Goal: Task Accomplishment & Management: Use online tool/utility

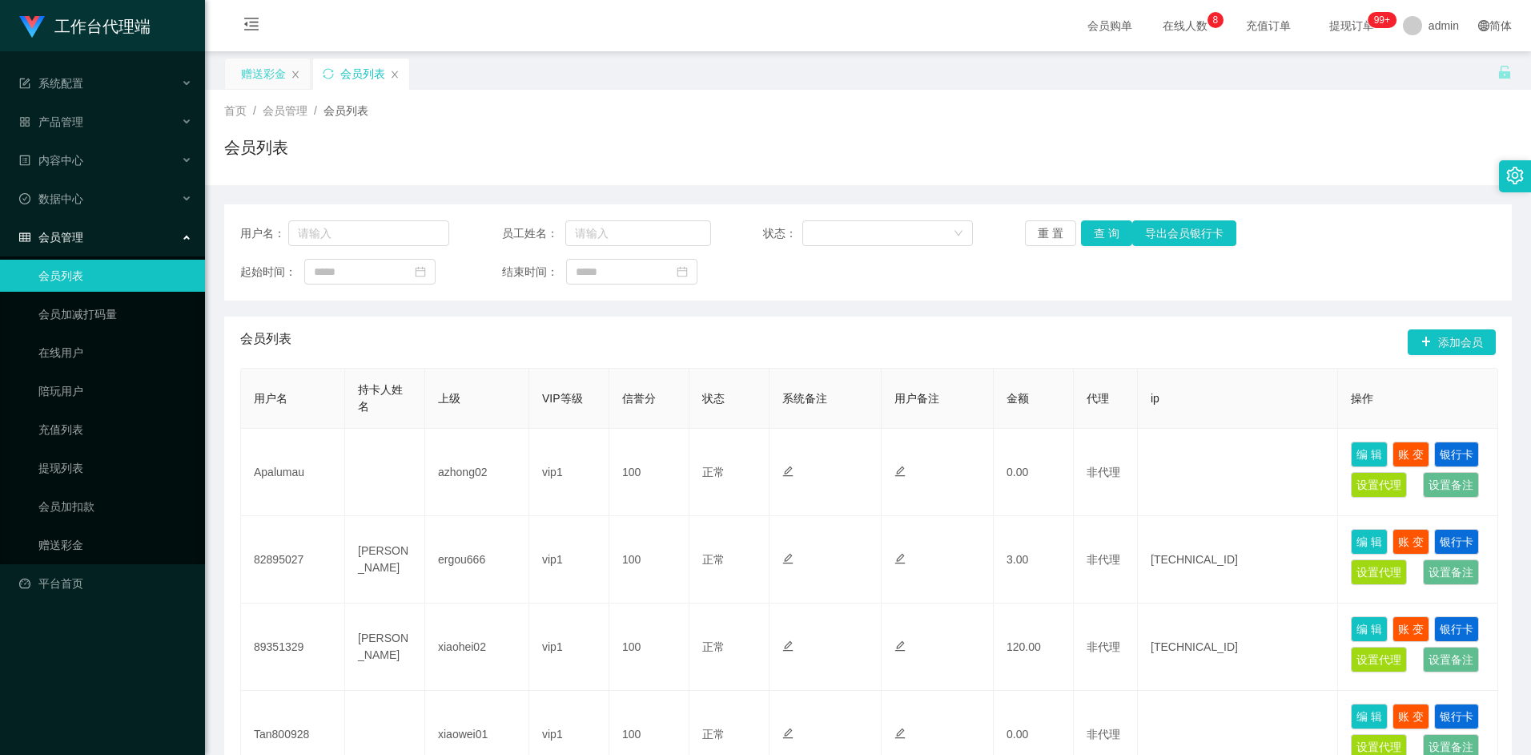
click at [253, 71] on div "赠送彩金" at bounding box center [263, 73] width 45 height 30
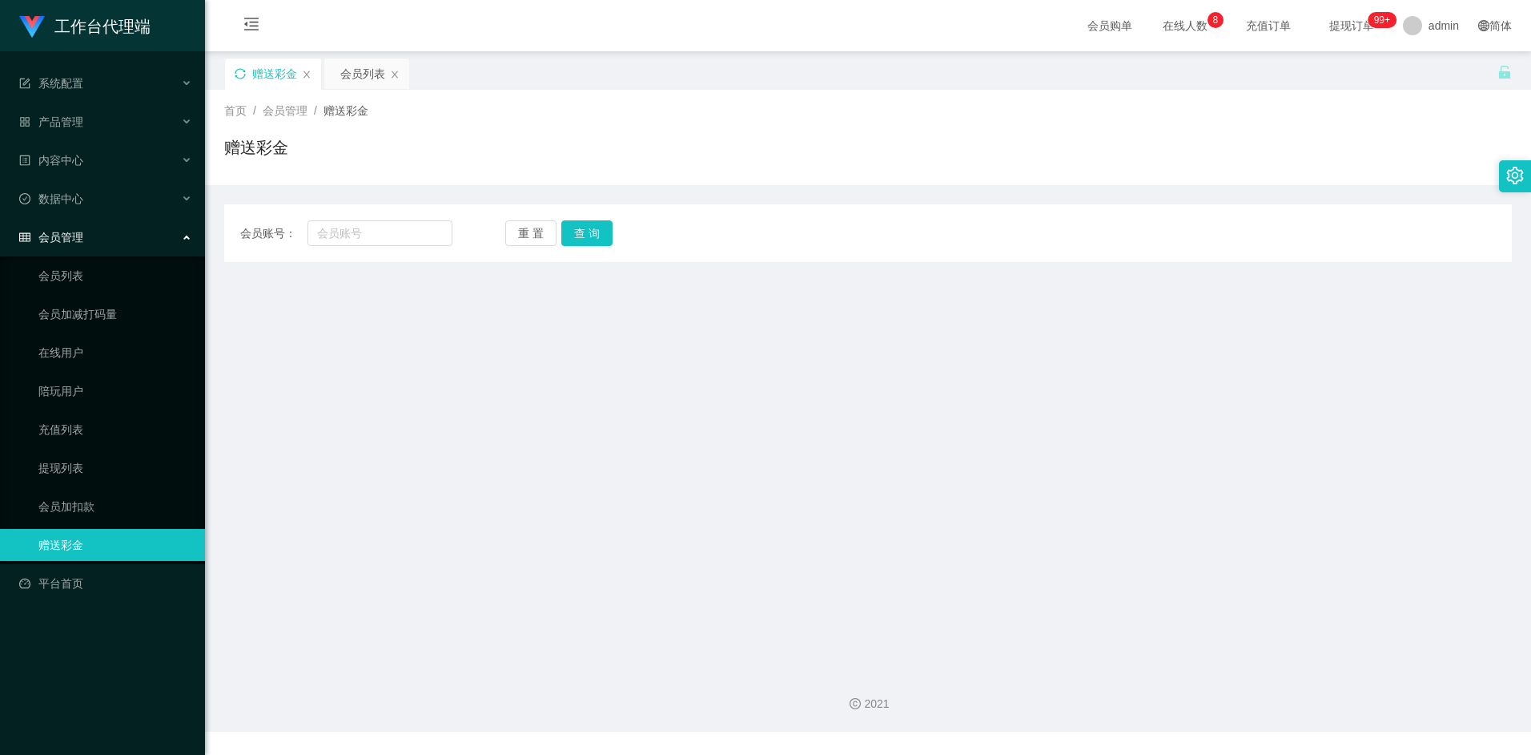
click at [239, 70] on icon "图标: sync" at bounding box center [240, 73] width 11 height 11
click at [365, 235] on input "text" at bounding box center [380, 233] width 144 height 26
paste input "81960531"
type input "81960531"
click at [607, 226] on button "查 询" at bounding box center [586, 233] width 51 height 26
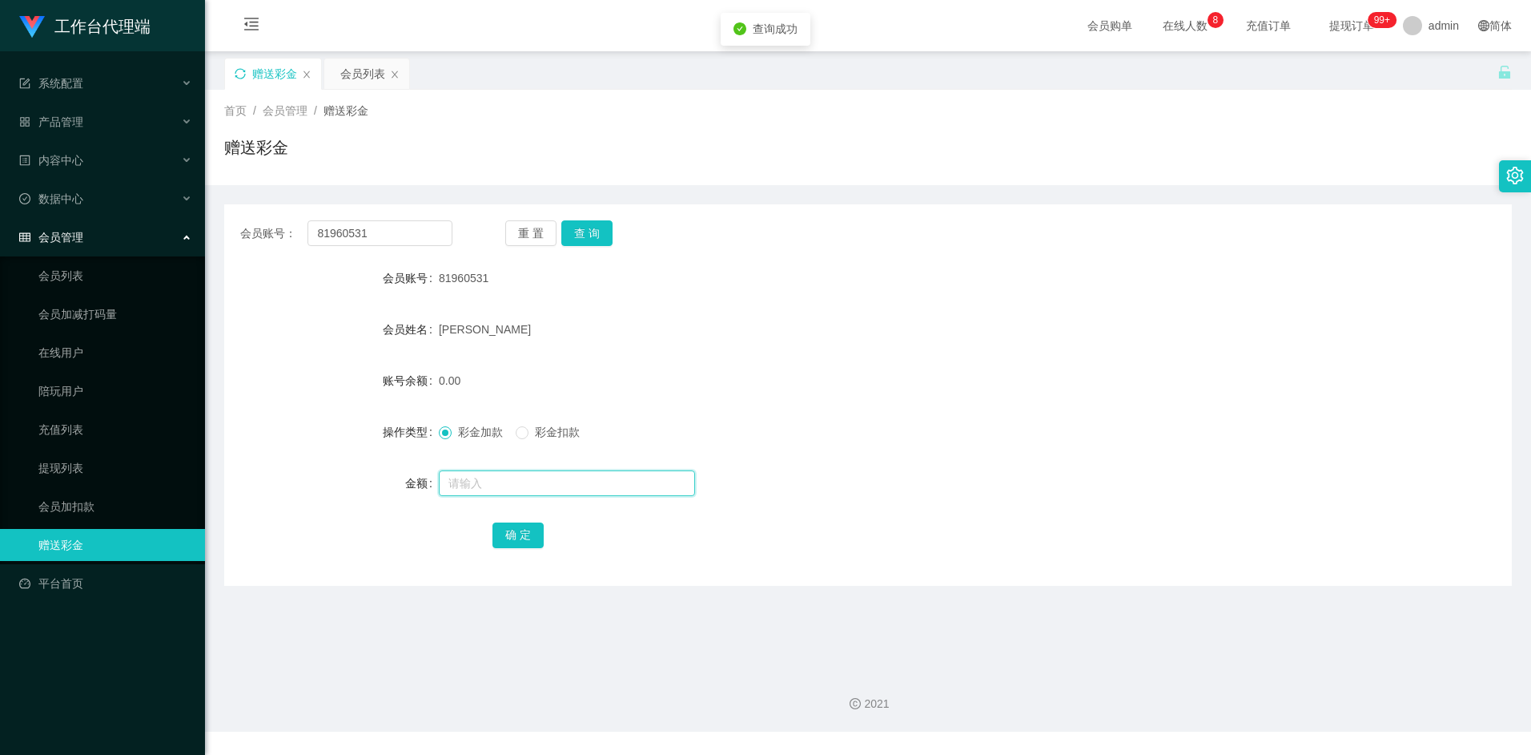
click at [485, 482] on input "text" at bounding box center [567, 483] width 256 height 26
type input "8"
click at [535, 540] on button "确 定" at bounding box center [518, 535] width 51 height 26
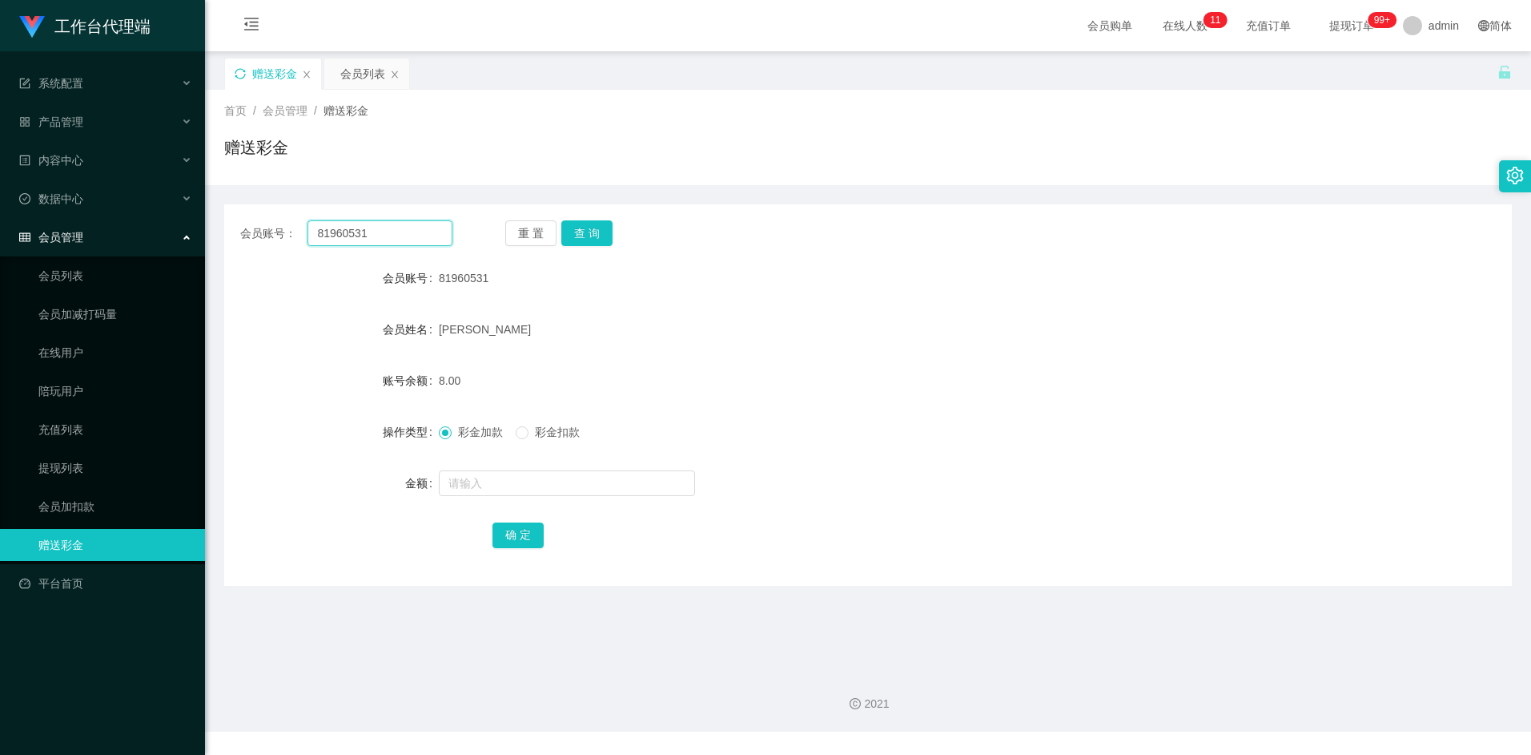
click at [379, 225] on input "81960531" at bounding box center [380, 233] width 144 height 26
click at [380, 225] on input "81960531" at bounding box center [380, 233] width 144 height 26
paste input "6800107"
type input "86800107"
click at [593, 230] on button "查 询" at bounding box center [586, 233] width 51 height 26
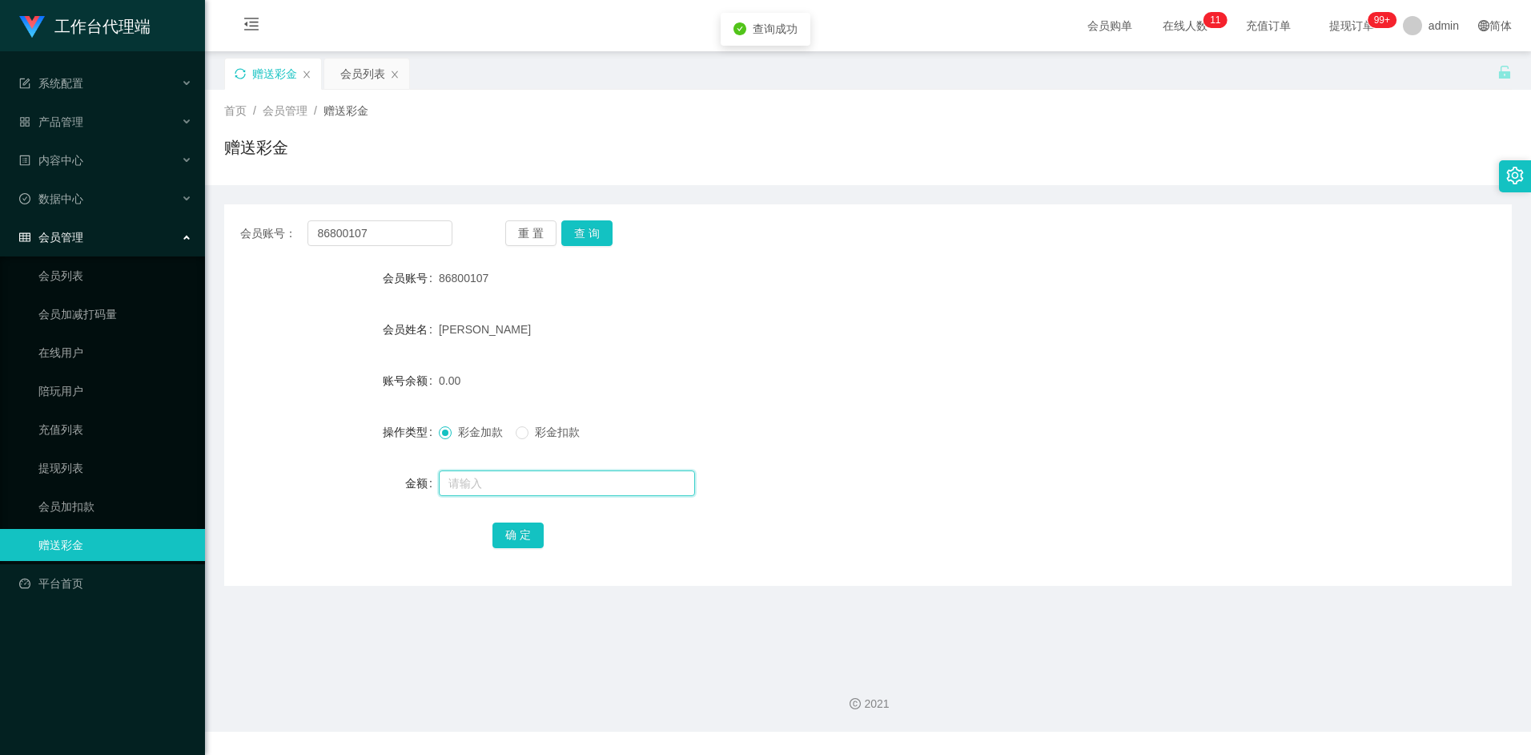
click at [485, 478] on input "text" at bounding box center [567, 483] width 256 height 26
type input "8"
click at [513, 527] on button "确 定" at bounding box center [518, 535] width 51 height 26
click at [940, 374] on div "8.00" at bounding box center [814, 380] width 751 height 32
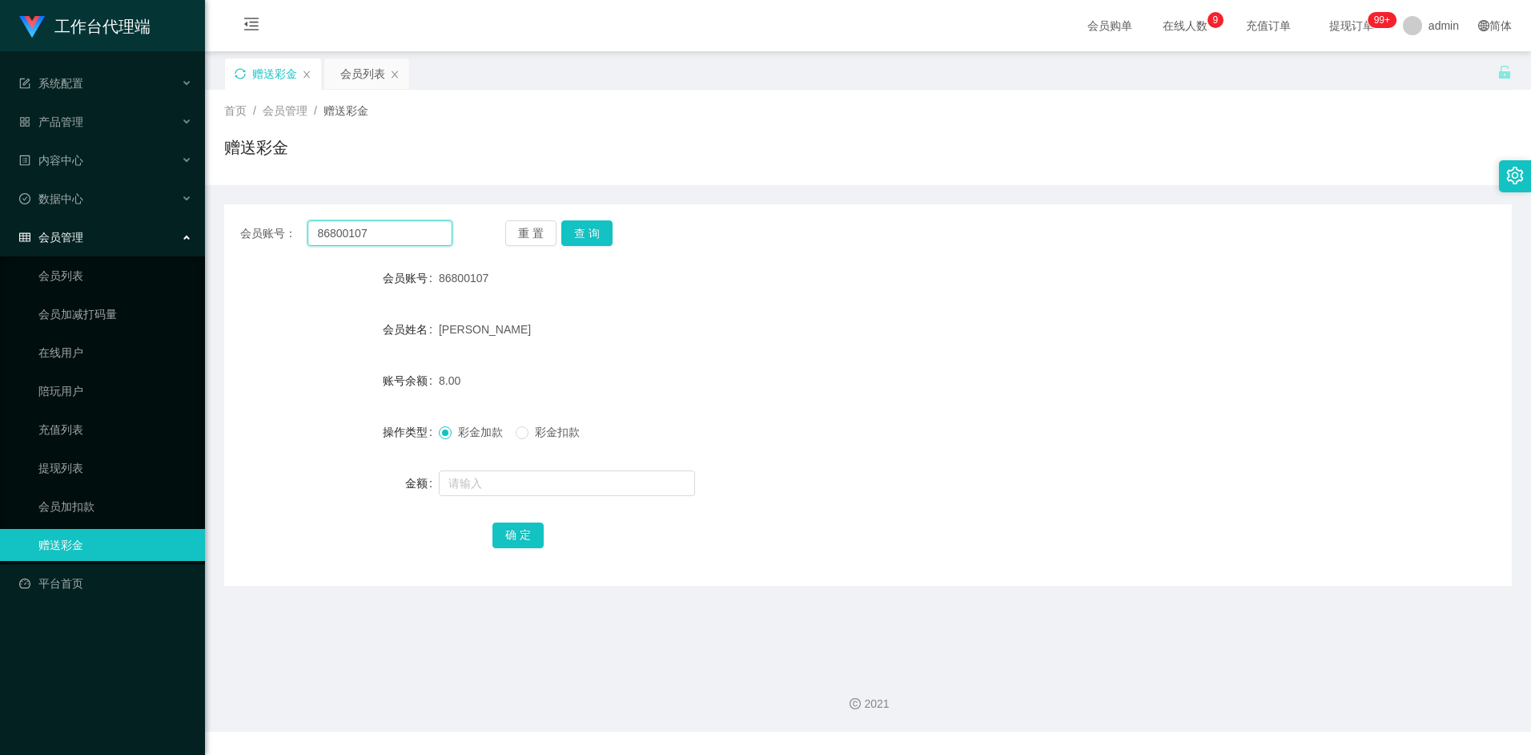
click at [380, 235] on input "86800107" at bounding box center [380, 233] width 144 height 26
paste input "Rayleong"
type input "Rayleong"
click at [596, 232] on button "查 询" at bounding box center [586, 233] width 51 height 26
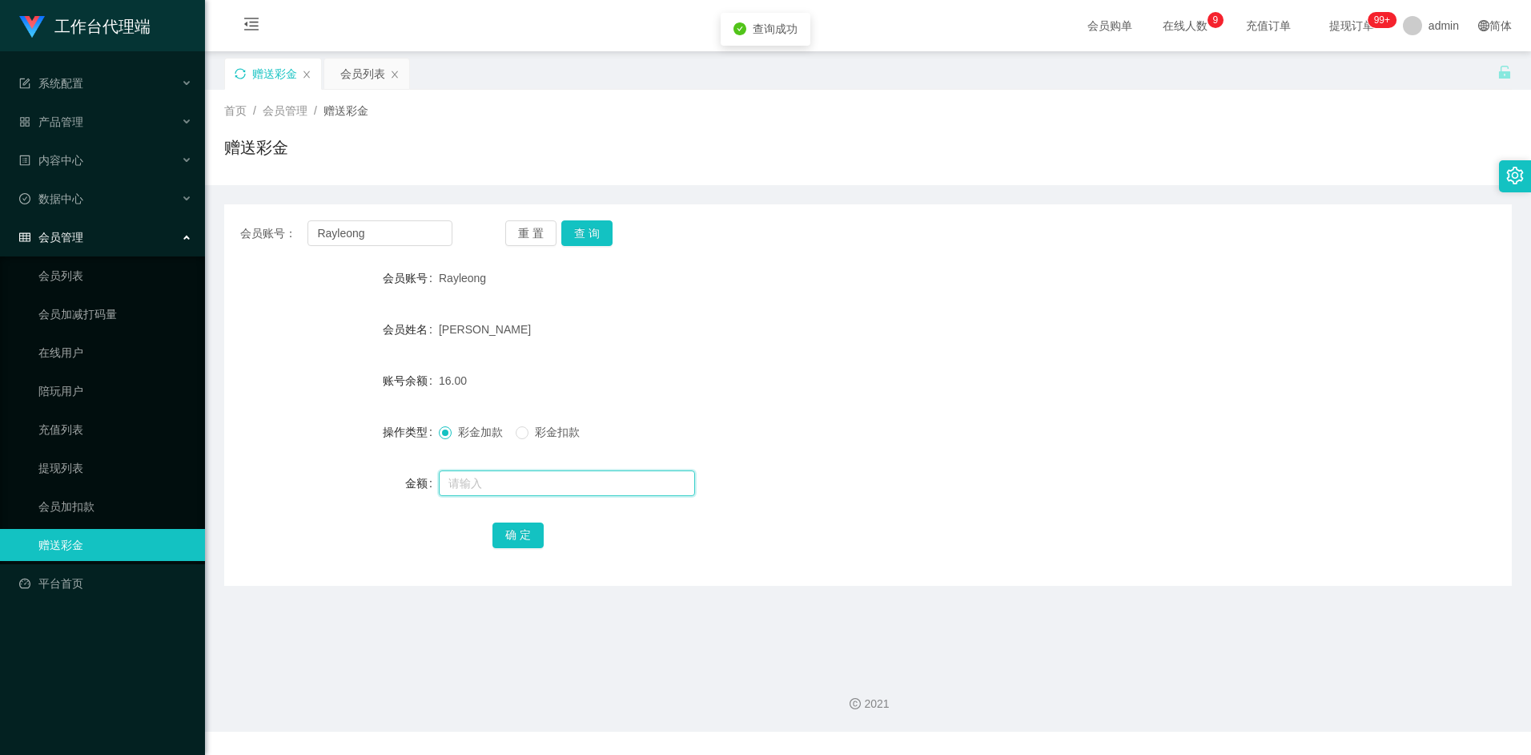
click at [504, 482] on input "text" at bounding box center [567, 483] width 256 height 26
type input "8"
click at [515, 537] on button "确 定" at bounding box center [518, 535] width 51 height 26
click at [393, 239] on input "Rayleong" at bounding box center [380, 233] width 144 height 26
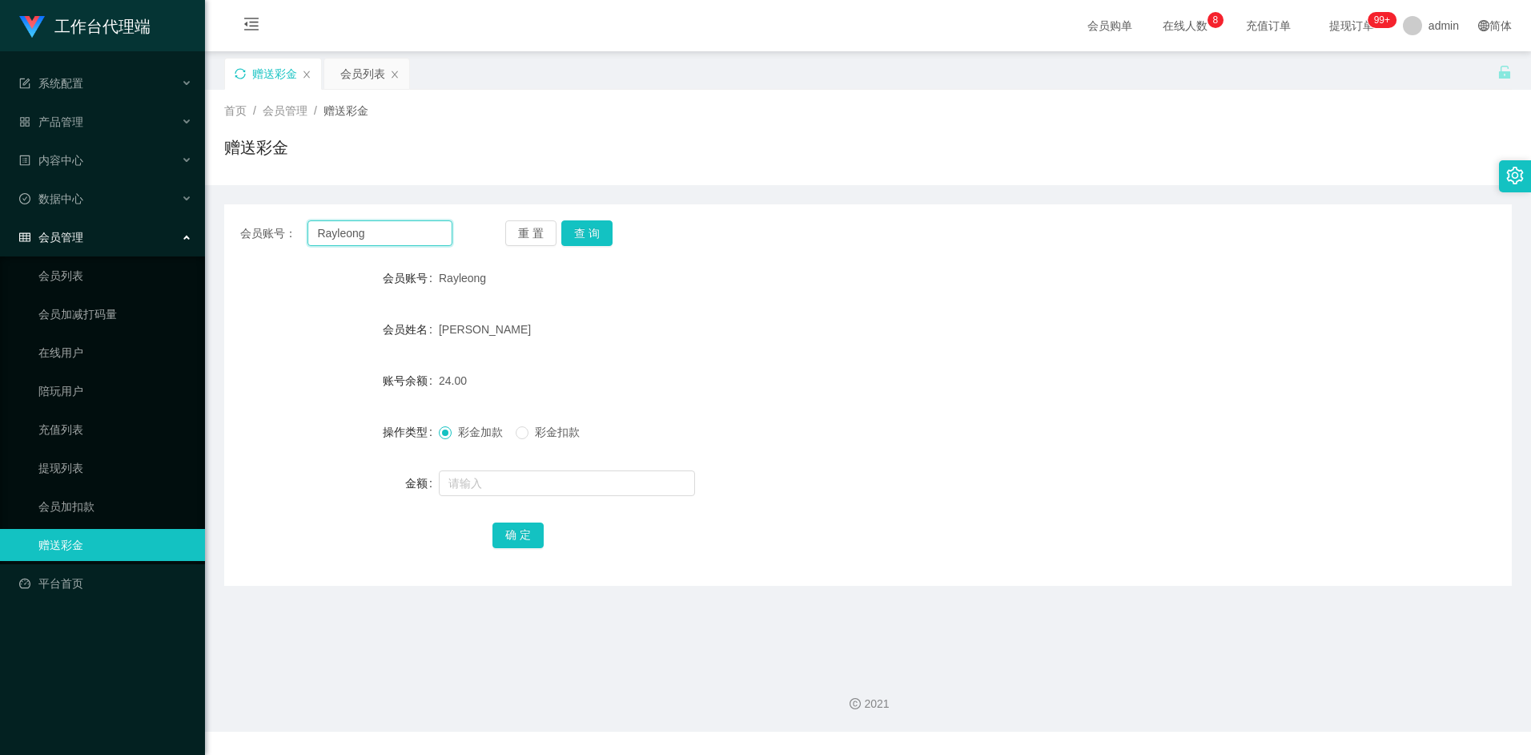
paste input "81960531"
type input "81960531"
click at [593, 233] on button "查 询" at bounding box center [586, 233] width 51 height 26
click at [493, 481] on input "text" at bounding box center [567, 483] width 256 height 26
type input "8"
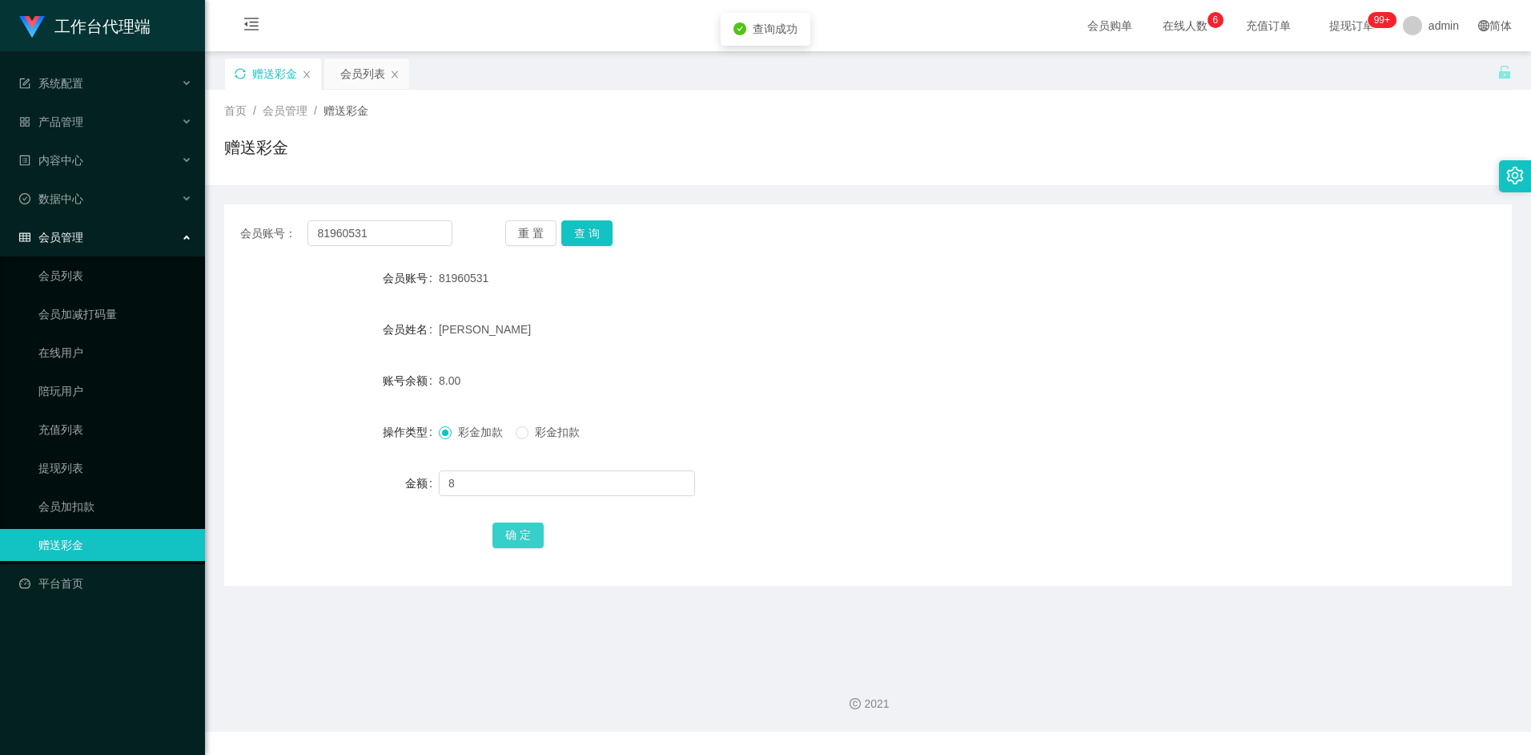
click at [513, 534] on button "确 定" at bounding box center [518, 535] width 51 height 26
click at [383, 231] on input "81960531" at bounding box center [380, 233] width 144 height 26
paste input "6800107"
type input "86800107"
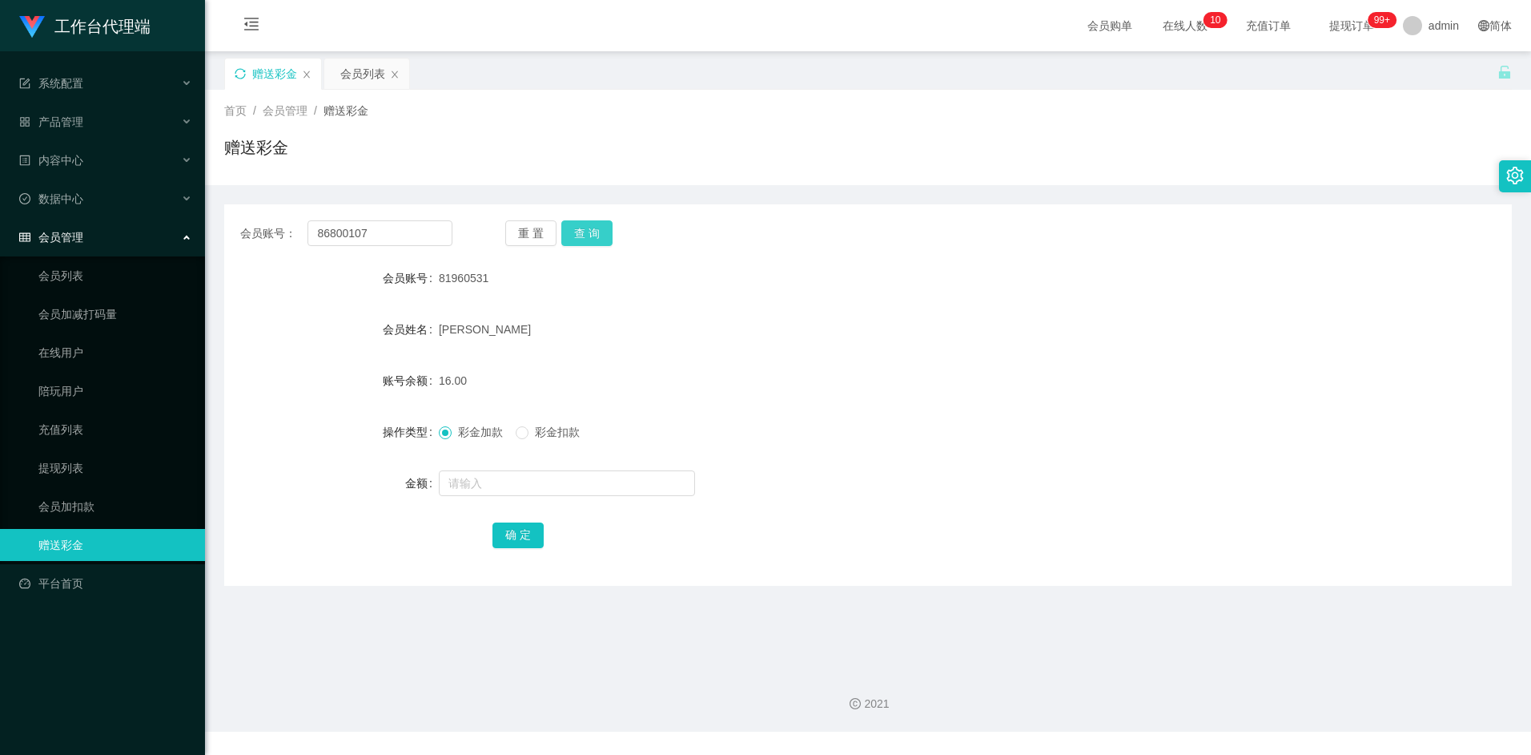
click at [594, 231] on button "查 询" at bounding box center [586, 233] width 51 height 26
click at [487, 490] on input "text" at bounding box center [567, 483] width 256 height 26
type input "8"
click at [528, 534] on button "确 定" at bounding box center [518, 535] width 51 height 26
click at [375, 226] on input "86800107" at bounding box center [380, 233] width 144 height 26
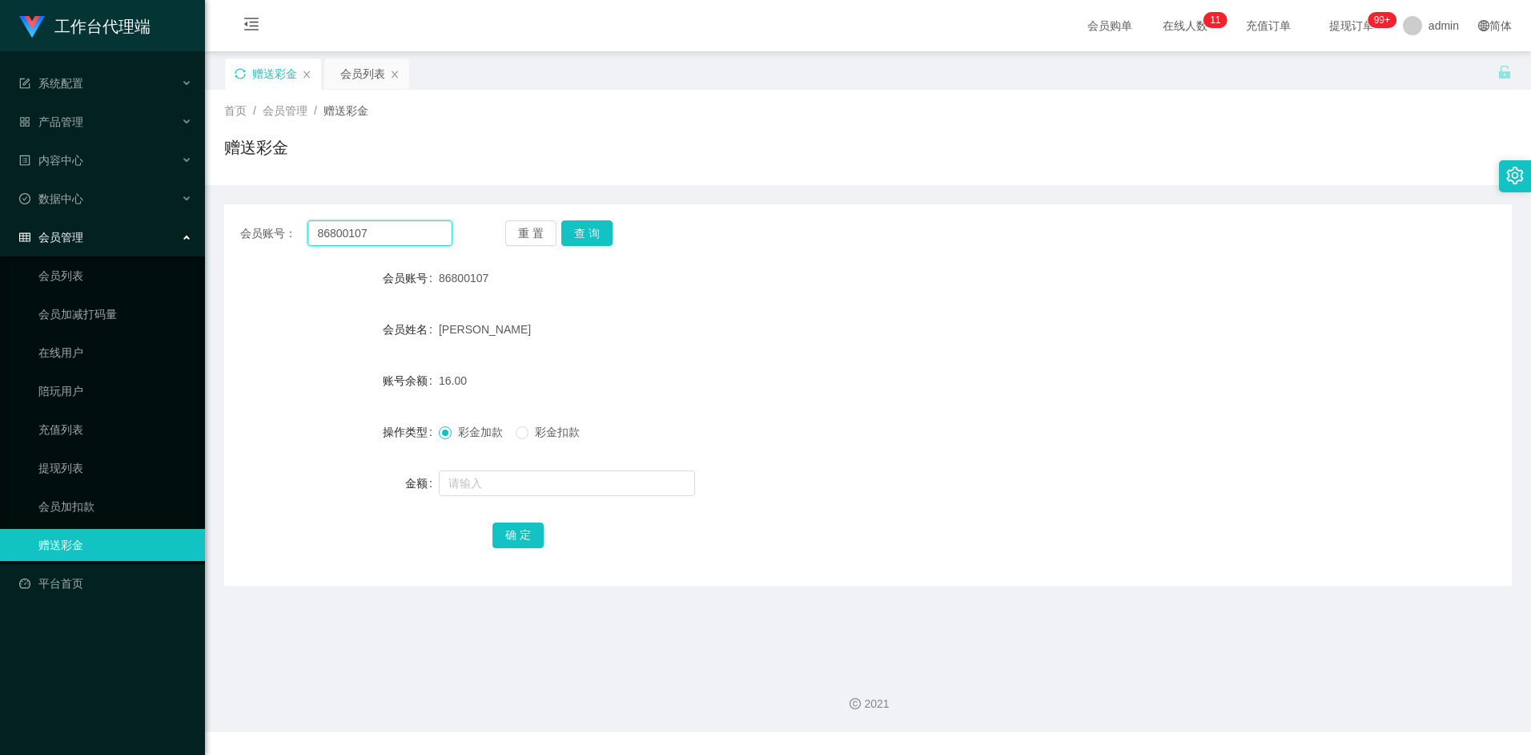
click at [375, 226] on input "86800107" at bounding box center [380, 233] width 144 height 26
paste input "Rayleong"
type input "Rayleong"
click at [601, 230] on button "查 询" at bounding box center [586, 233] width 51 height 26
click at [507, 490] on input "text" at bounding box center [567, 483] width 256 height 26
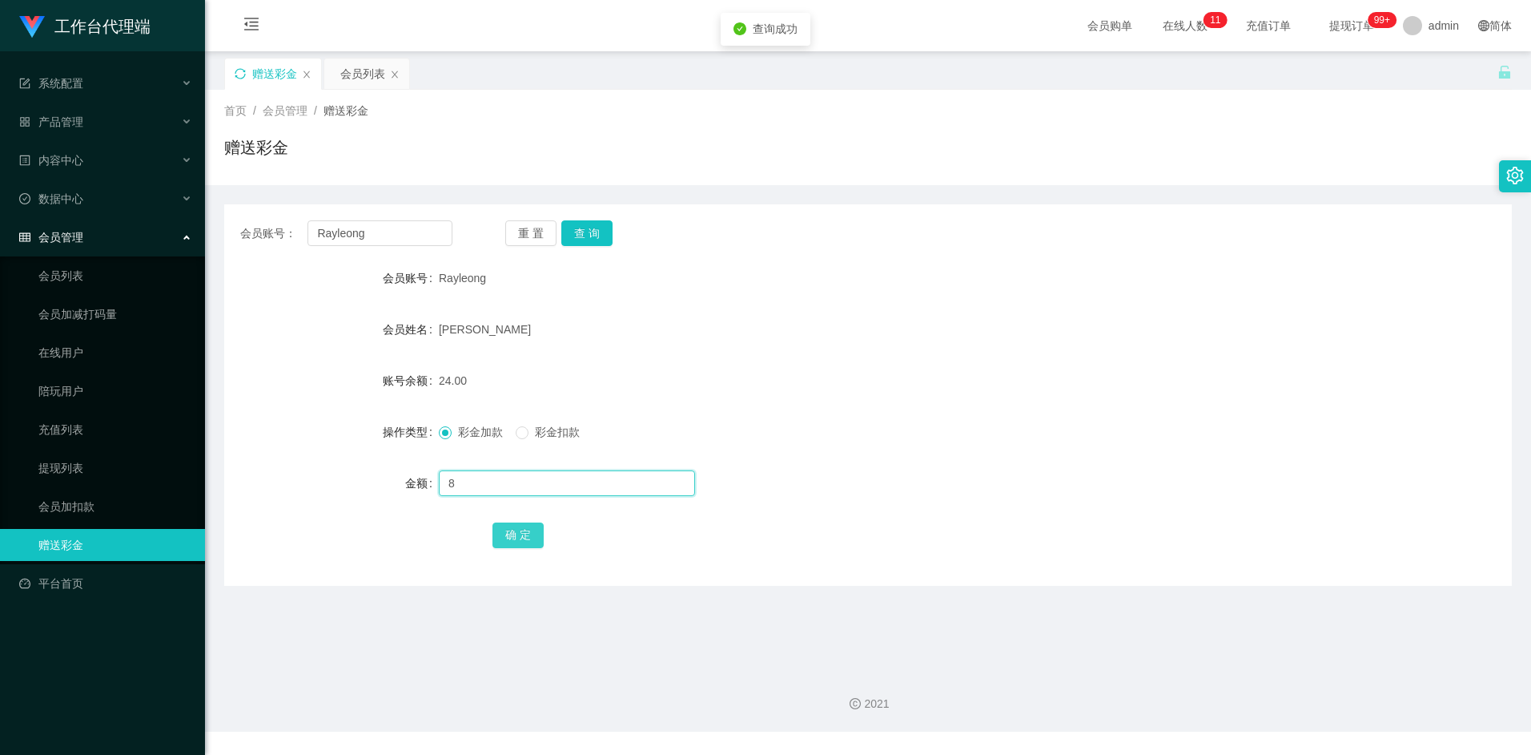
type input "8"
click at [529, 529] on button "确 定" at bounding box center [518, 535] width 51 height 26
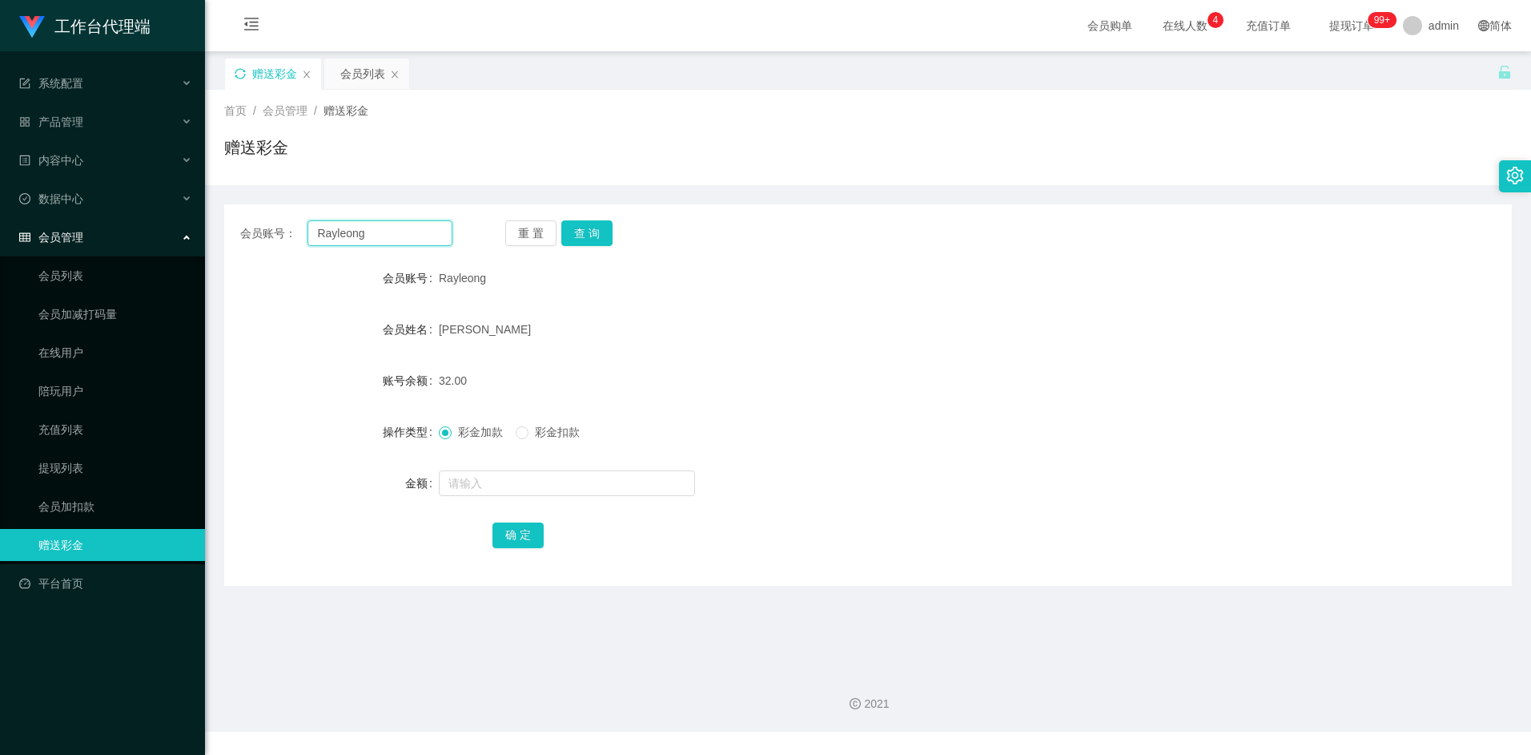
click at [402, 232] on input "Rayleong" at bounding box center [380, 233] width 144 height 26
paste input "86800107"
type input "86800107"
click at [599, 233] on button "查 询" at bounding box center [586, 233] width 51 height 26
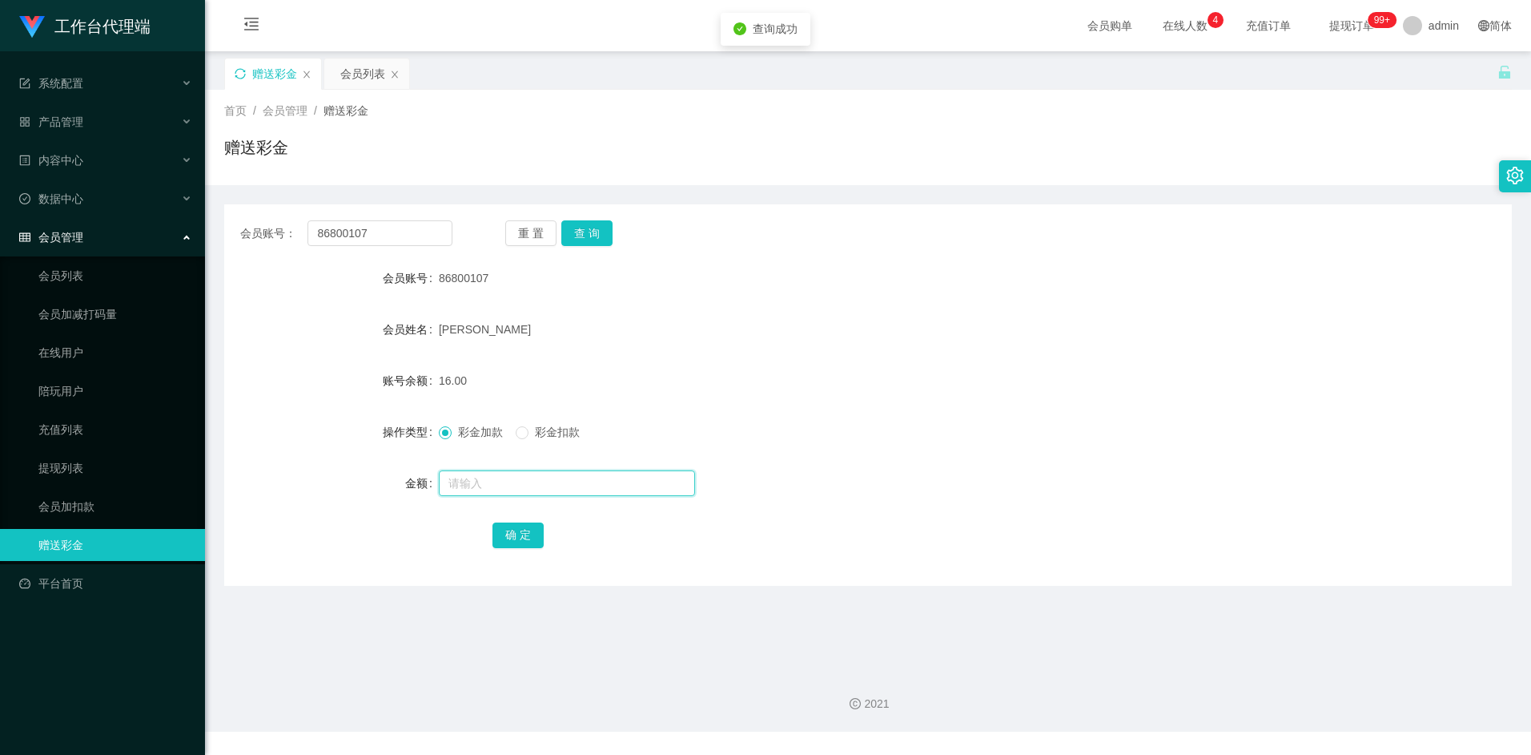
click at [502, 473] on input "text" at bounding box center [567, 483] width 256 height 26
type input "8"
click at [515, 533] on button "确 定" at bounding box center [518, 535] width 51 height 26
click at [379, 235] on input "86800107" at bounding box center [380, 233] width 144 height 26
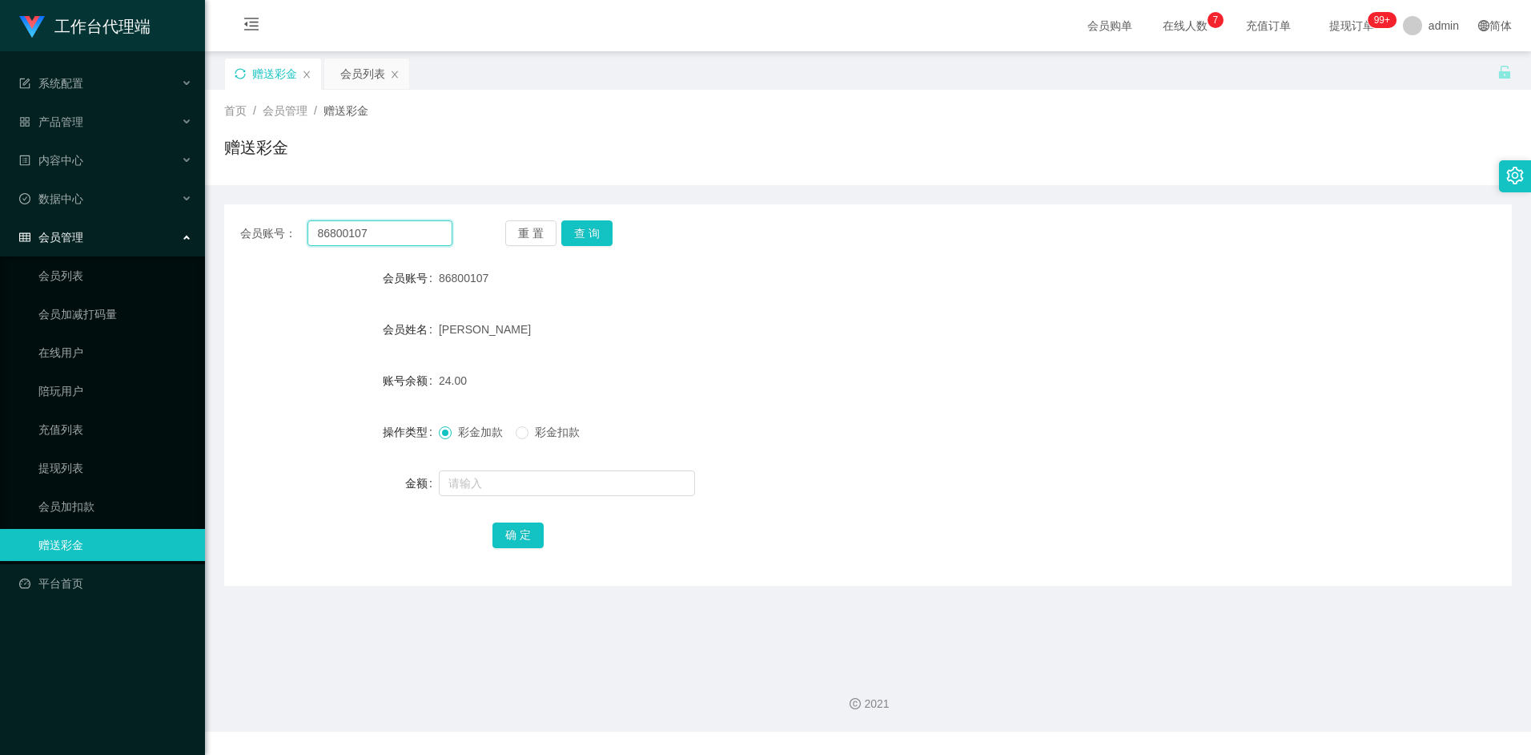
paste input "1960531"
type input "81960531"
click at [590, 233] on button "查 询" at bounding box center [586, 233] width 51 height 26
click at [499, 493] on input "text" at bounding box center [567, 483] width 256 height 26
type input "8"
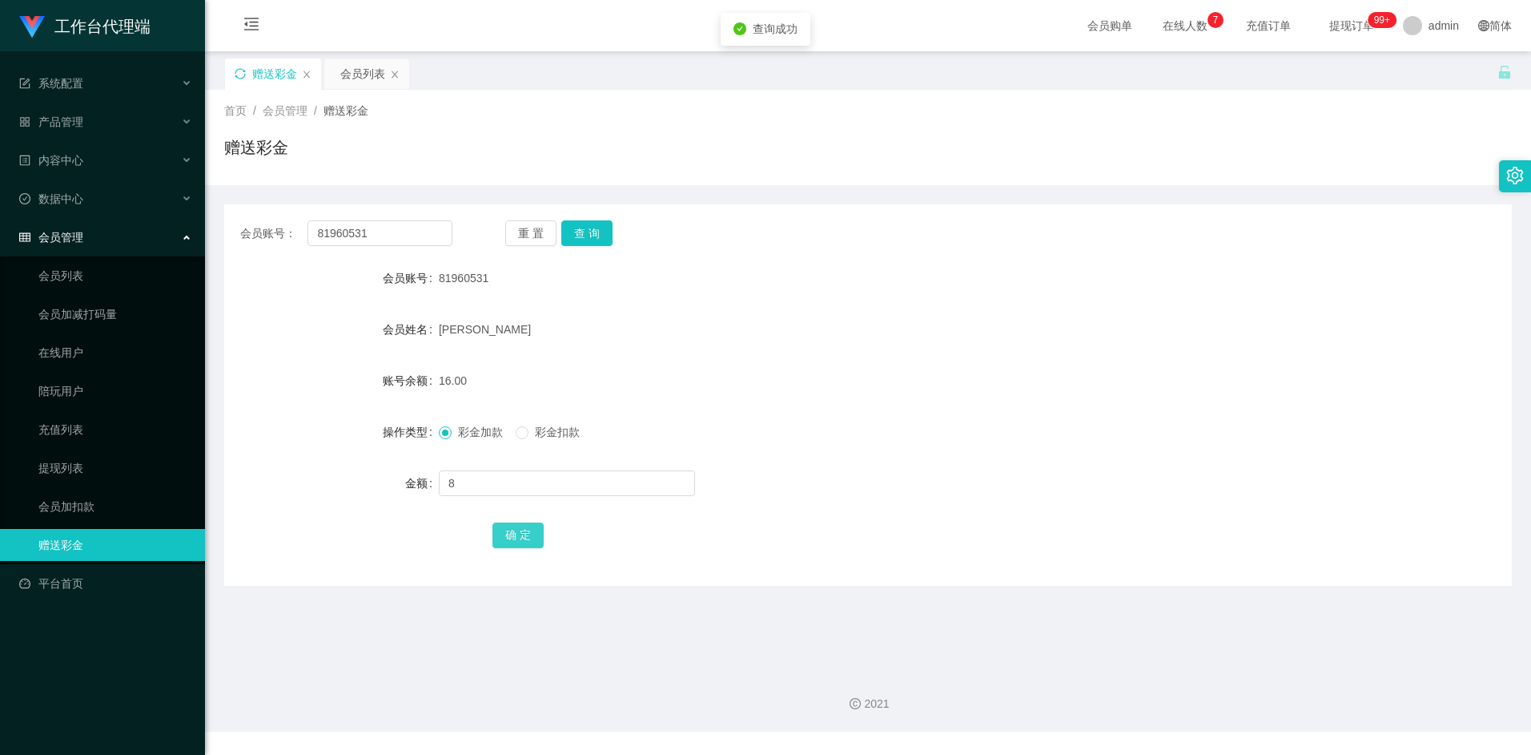
click at [529, 535] on button "确 定" at bounding box center [518, 535] width 51 height 26
click at [1004, 332] on div "LIU CAN" at bounding box center [814, 329] width 751 height 32
click at [379, 237] on input "81960531" at bounding box center [380, 233] width 144 height 26
click at [605, 235] on button "查 询" at bounding box center [586, 233] width 51 height 26
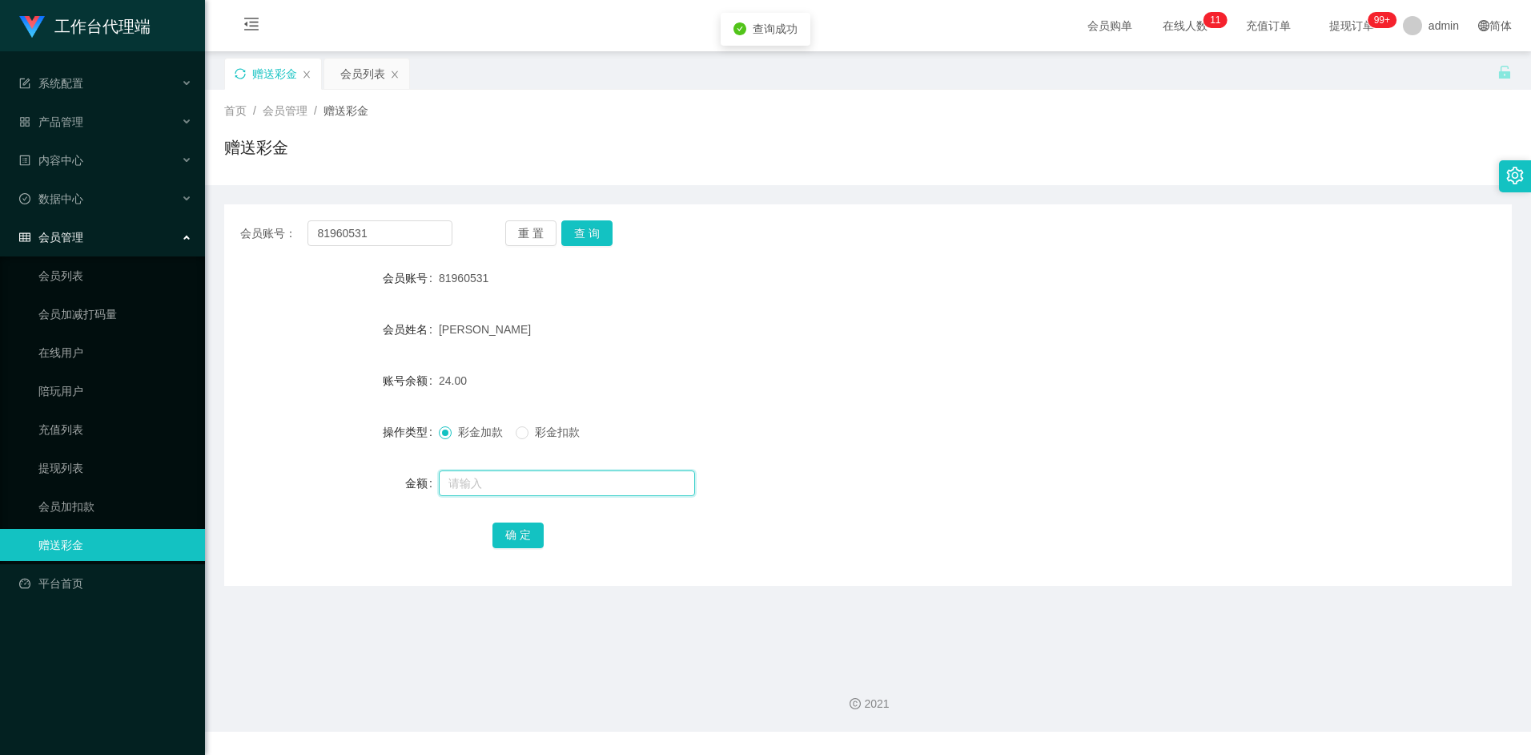
click at [534, 486] on input "text" at bounding box center [567, 483] width 256 height 26
type input "1000"
click at [528, 535] on button "确 定" at bounding box center [518, 535] width 51 height 26
click at [1105, 268] on div "81960531" at bounding box center [814, 278] width 751 height 32
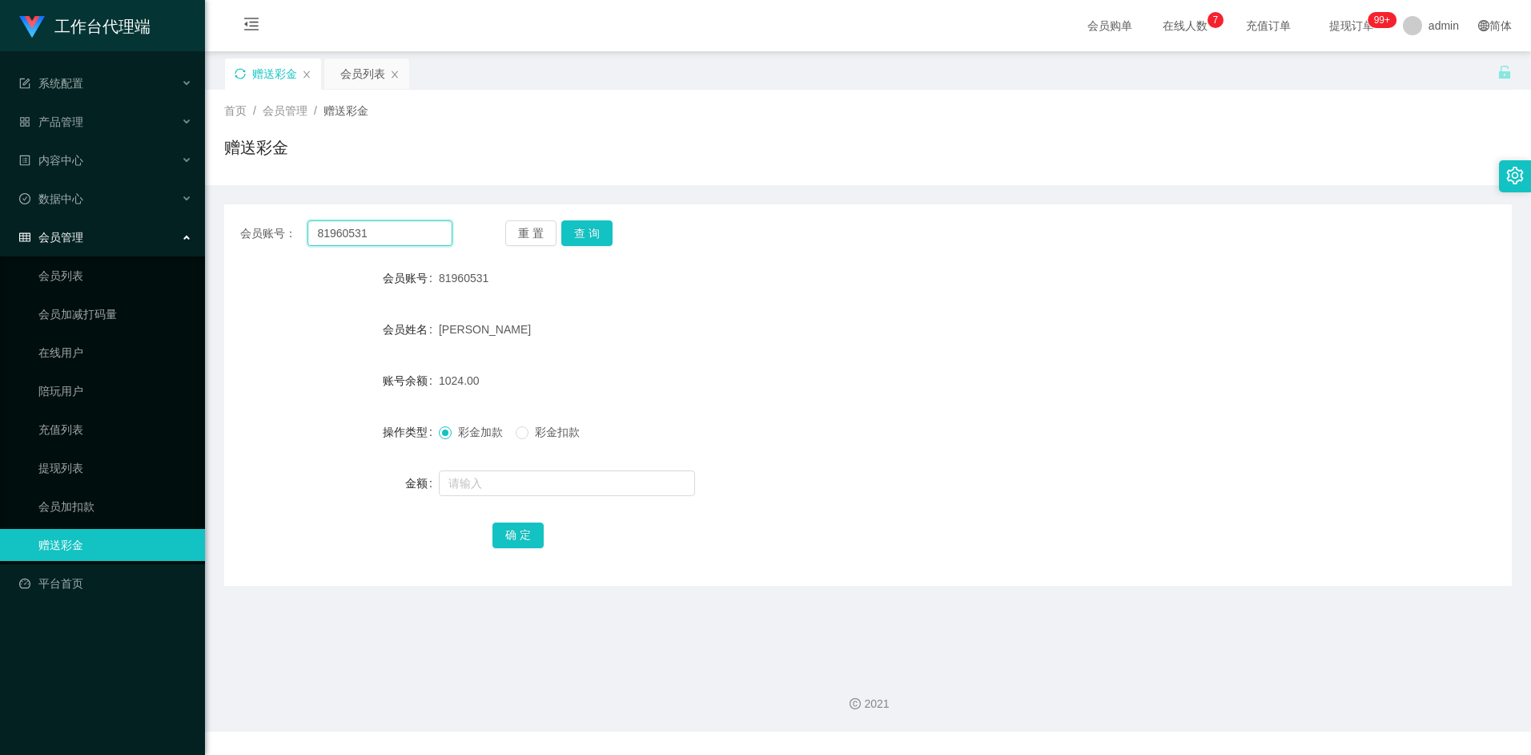
click at [417, 234] on input "81960531" at bounding box center [380, 233] width 144 height 26
paste input "6800107"
type input "86800107"
click at [593, 231] on button "查 询" at bounding box center [586, 233] width 51 height 26
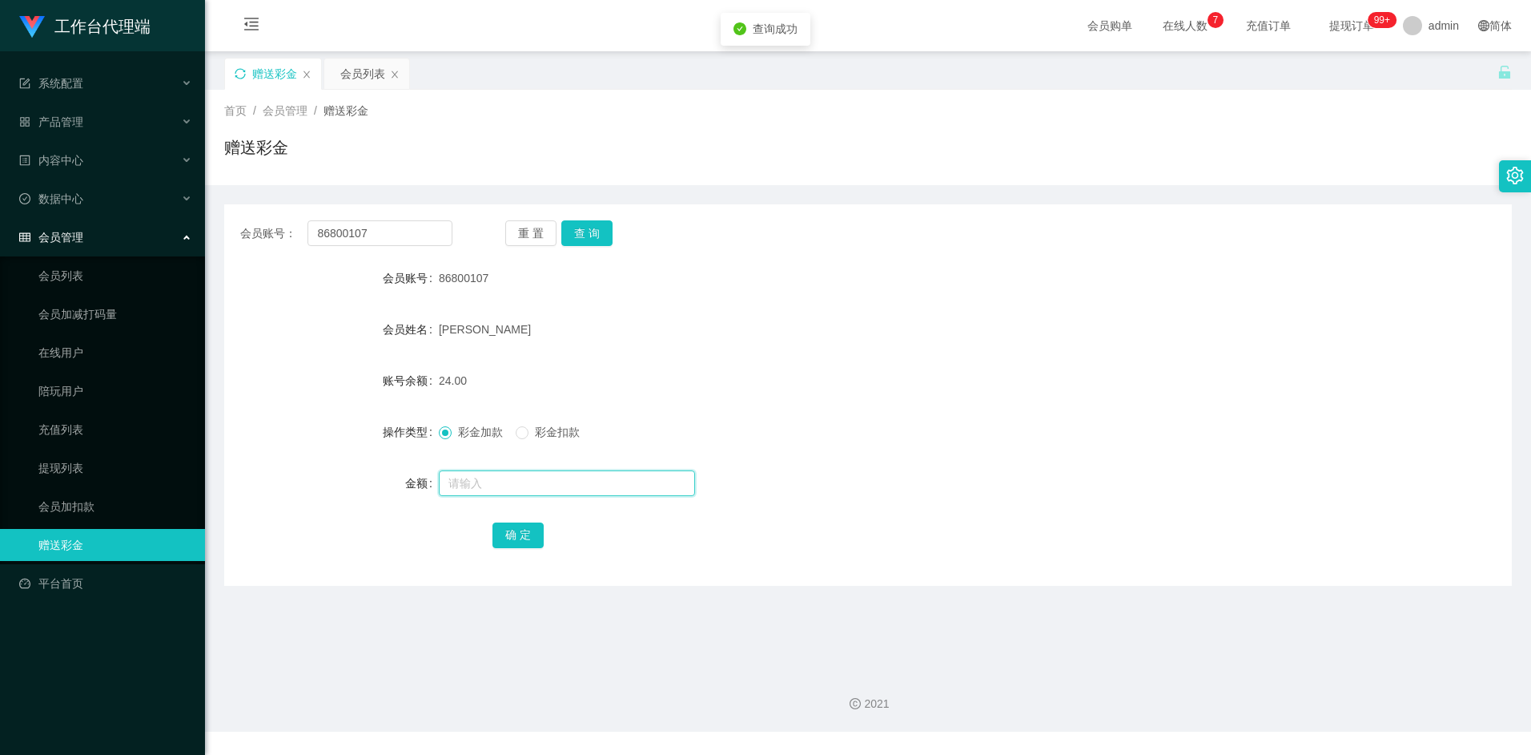
click at [504, 484] on input "text" at bounding box center [567, 483] width 256 height 26
type input "1000"
click at [529, 525] on button "确 定" at bounding box center [518, 535] width 51 height 26
click at [975, 316] on div "WANG FADIAN" at bounding box center [814, 329] width 751 height 32
click at [412, 235] on input "86800107" at bounding box center [380, 233] width 144 height 26
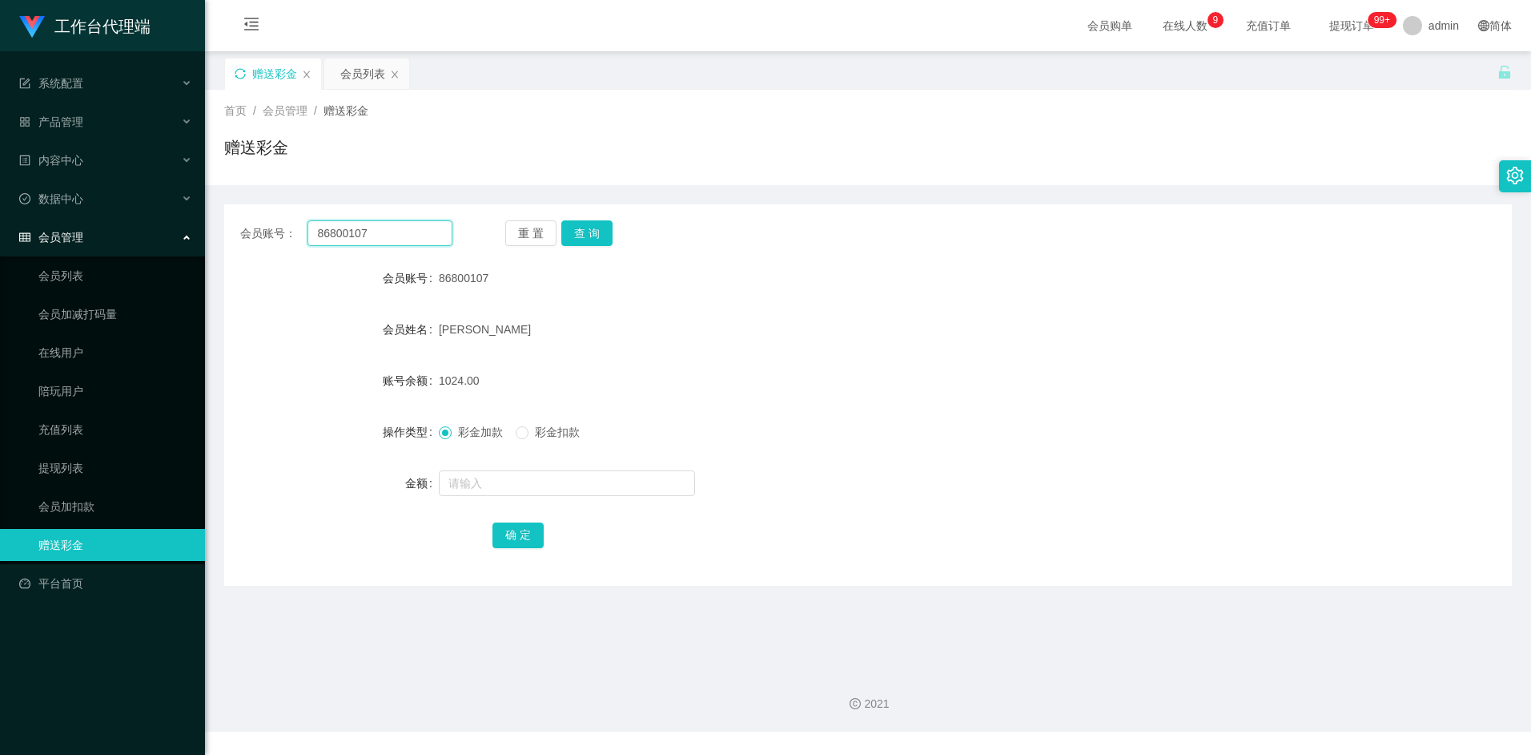
click at [412, 235] on input "86800107" at bounding box center [380, 233] width 144 height 26
paste input "1960531"
type input "81960531"
click at [585, 233] on button "查 询" at bounding box center [586, 233] width 51 height 26
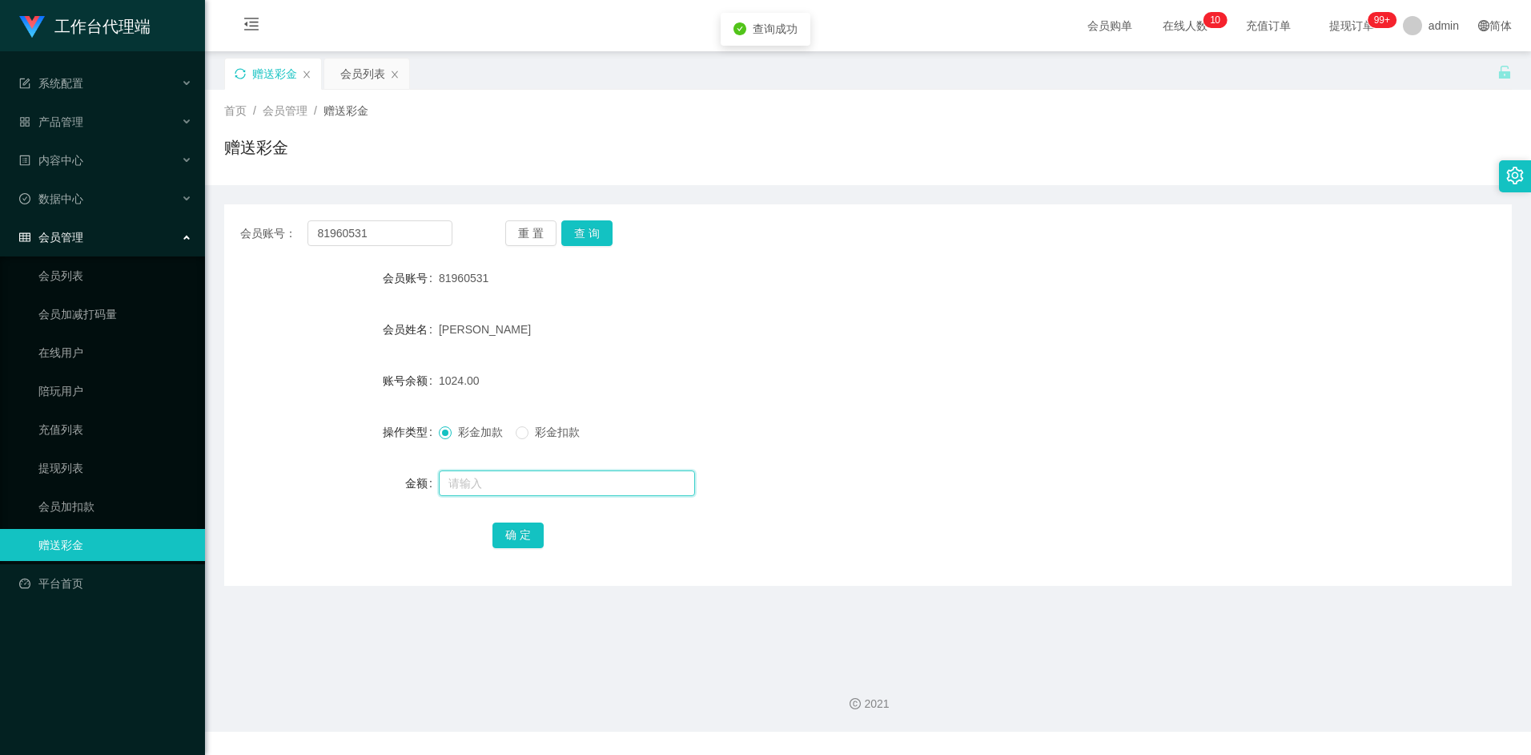
click at [502, 489] on input "text" at bounding box center [567, 483] width 256 height 26
type input "8"
click at [528, 534] on button "确 定" at bounding box center [518, 535] width 51 height 26
click at [1109, 260] on div "会员账号： 81960531 重 置 查 询 会员账号 81960531 会员姓名 LIU CAN 账号余额 1032.00 操作类型 彩金加款 彩金扣款 金…" at bounding box center [868, 394] width 1288 height 381
click at [372, 227] on input "81960531" at bounding box center [380, 233] width 144 height 26
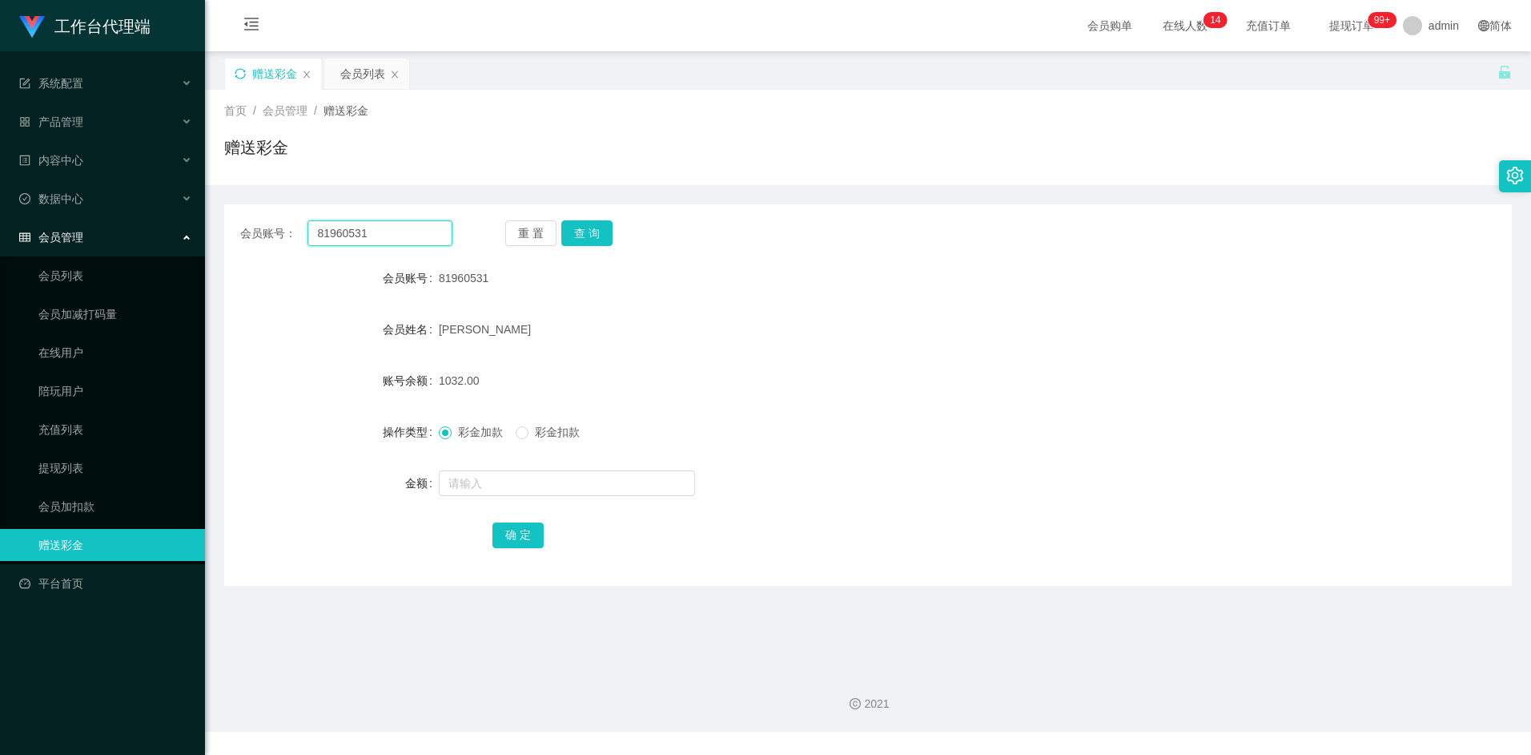
click at [372, 227] on input "81960531" at bounding box center [380, 233] width 144 height 26
click at [598, 235] on button "查 询" at bounding box center [586, 233] width 51 height 26
drag, startPoint x: 490, startPoint y: 487, endPoint x: 487, endPoint y: 472, distance: 15.6
click at [490, 487] on input "text" at bounding box center [567, 483] width 256 height 26
type input "8"
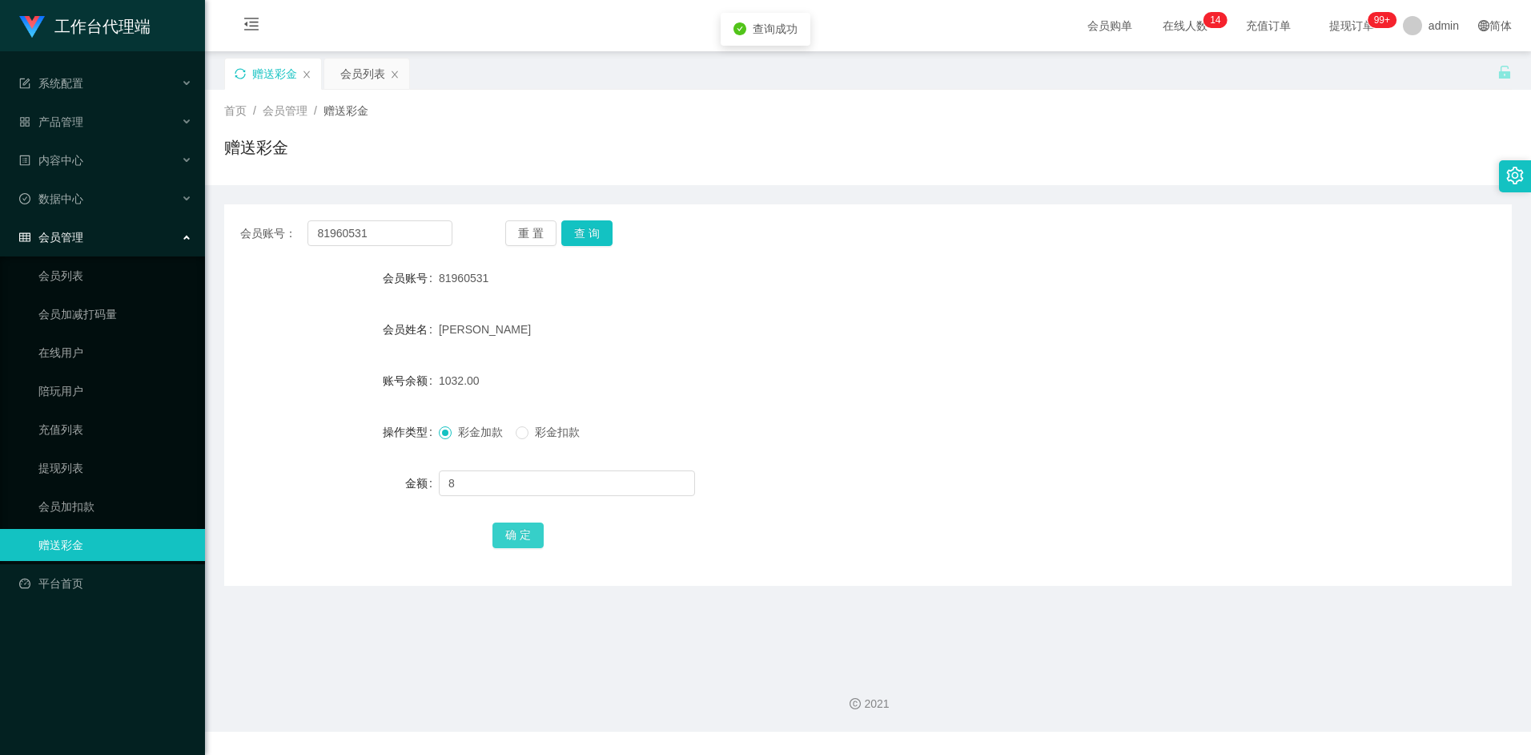
click at [513, 532] on button "确 定" at bounding box center [518, 535] width 51 height 26
click at [964, 352] on form "会员账号 81960531 会员姓名 LIU CAN 账号余额 1040.00 操作类型 彩金加款 彩金扣款 金额 确 定" at bounding box center [868, 406] width 1288 height 288
click at [358, 84] on div "会员列表" at bounding box center [362, 73] width 45 height 30
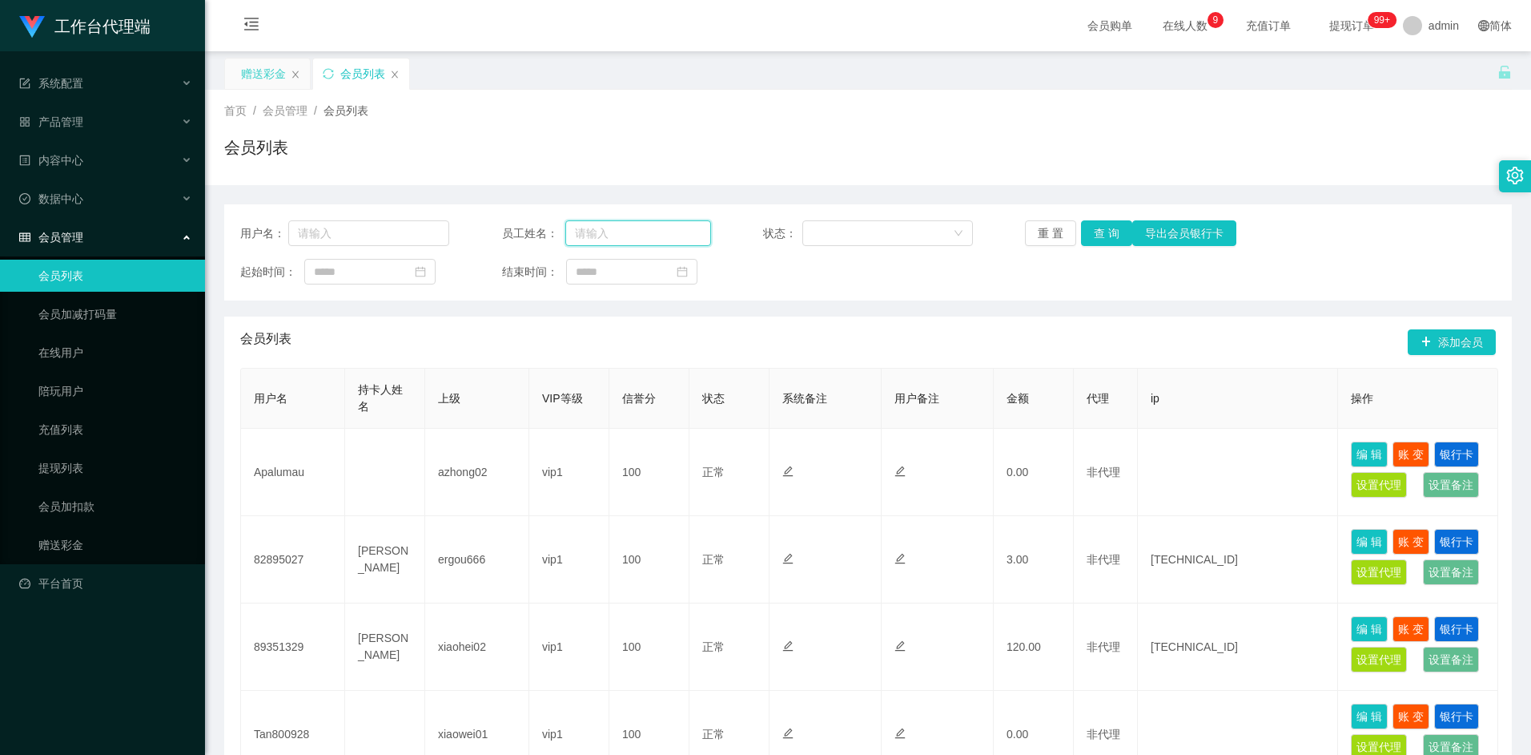
click at [622, 231] on input "text" at bounding box center [638, 233] width 146 height 26
type input "a"
click at [623, 231] on input "text" at bounding box center [638, 233] width 146 height 26
click at [367, 227] on input "text" at bounding box center [369, 233] width 162 height 26
type input "ayang888"
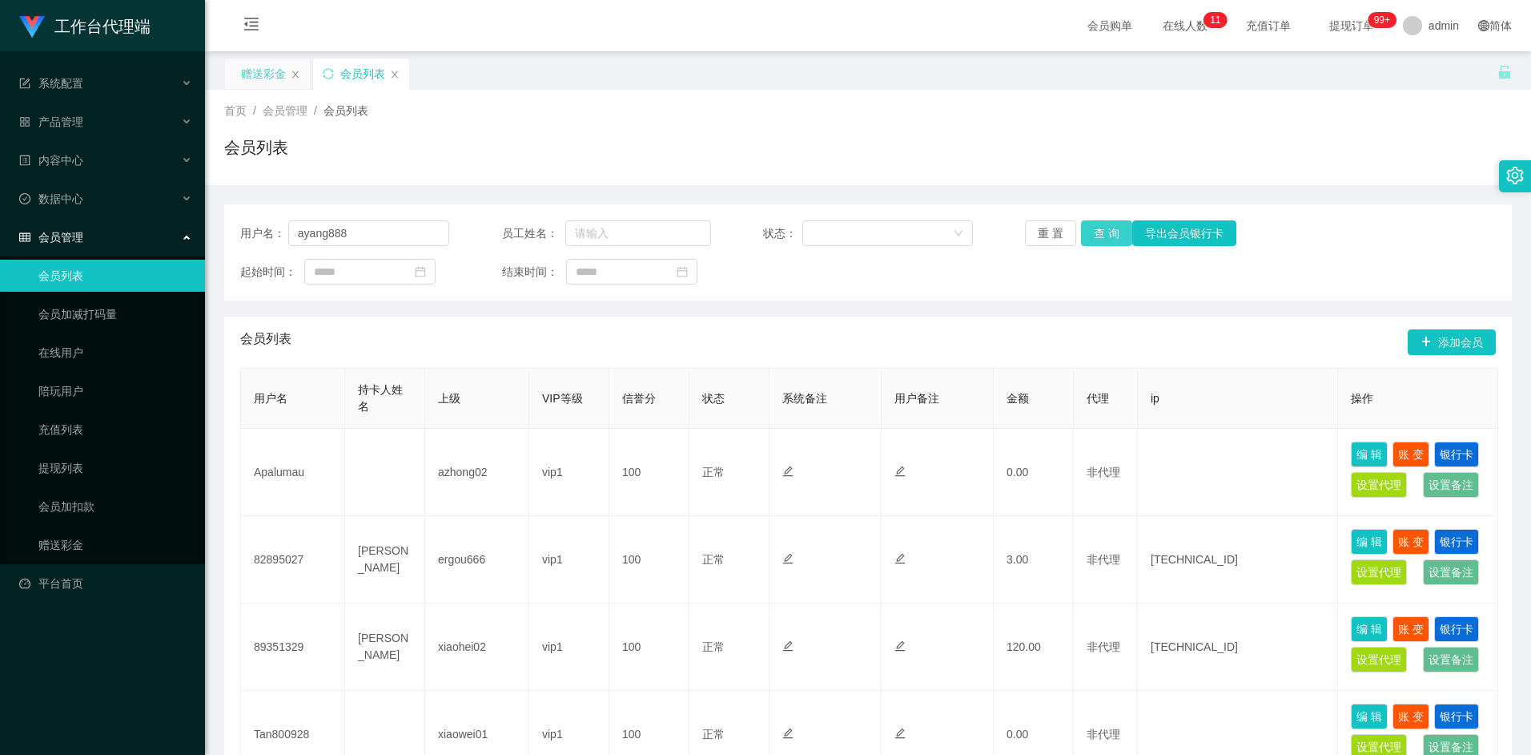
click at [1108, 241] on button "查 询" at bounding box center [1106, 233] width 51 height 26
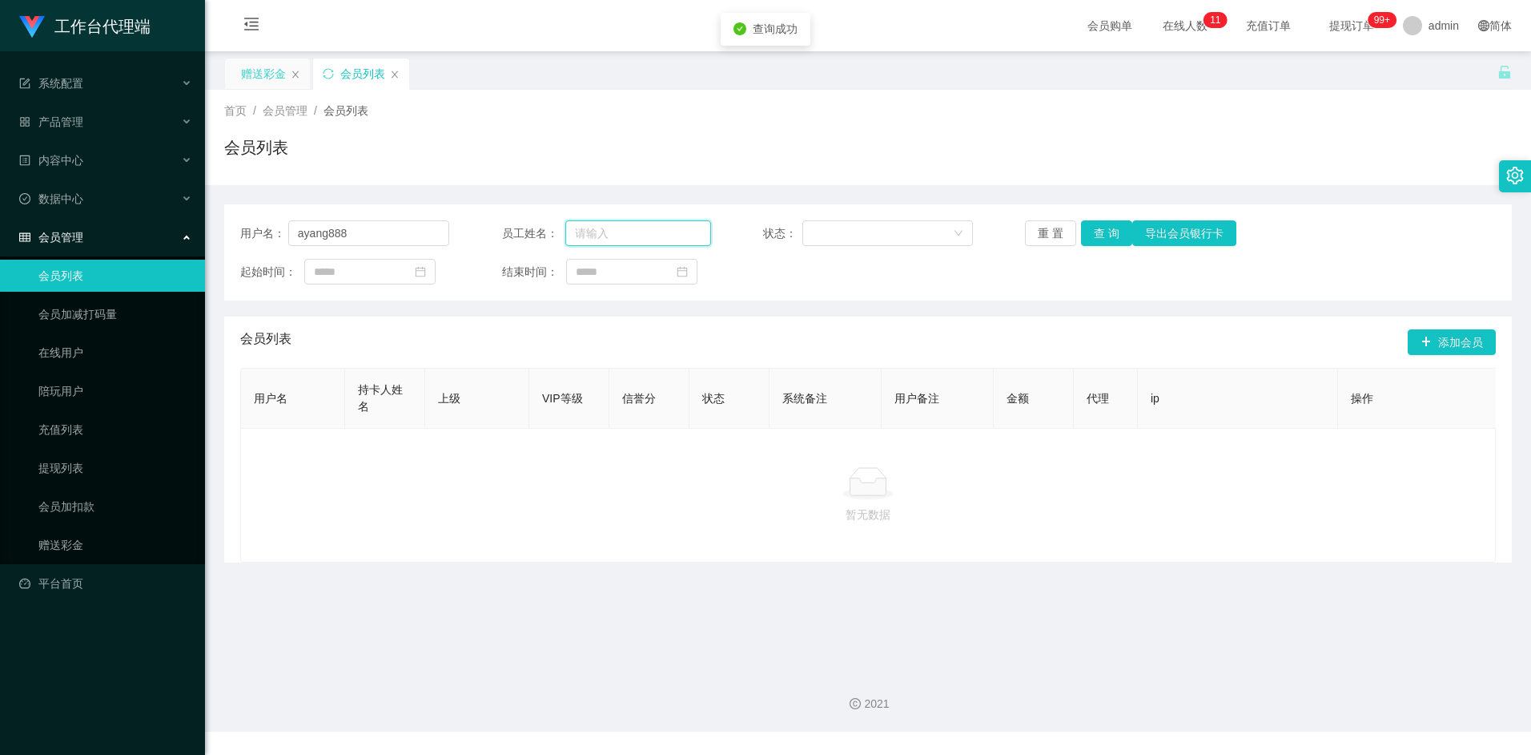
click at [613, 227] on input "text" at bounding box center [638, 233] width 146 height 26
type input "ayang888"
drag, startPoint x: 376, startPoint y: 223, endPoint x: 243, endPoint y: 235, distance: 133.5
click at [243, 235] on div "用户名： ayang888" at bounding box center [344, 233] width 209 height 26
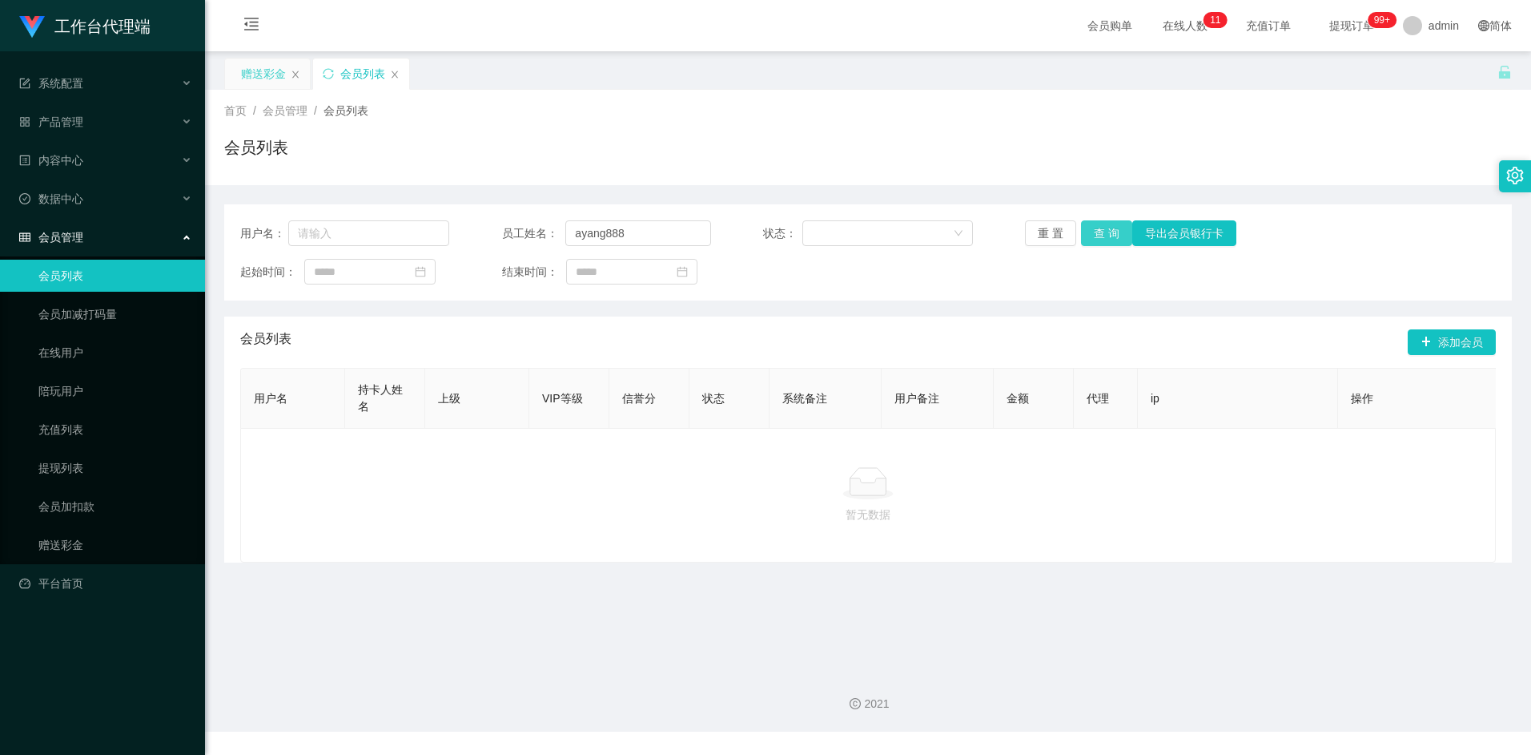
click at [1108, 236] on button "查 询" at bounding box center [1106, 233] width 51 height 26
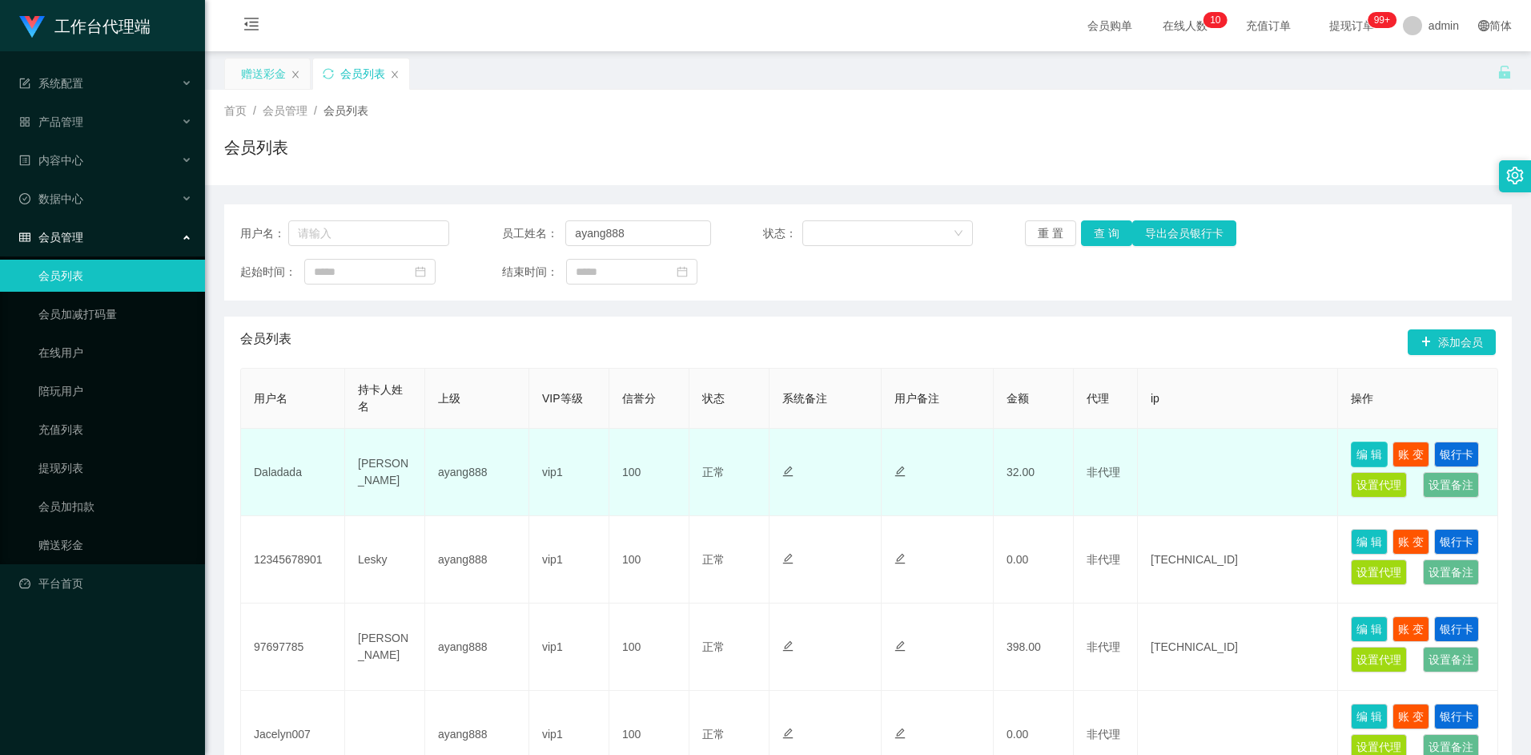
click at [1369, 455] on button "编 辑" at bounding box center [1369, 454] width 37 height 26
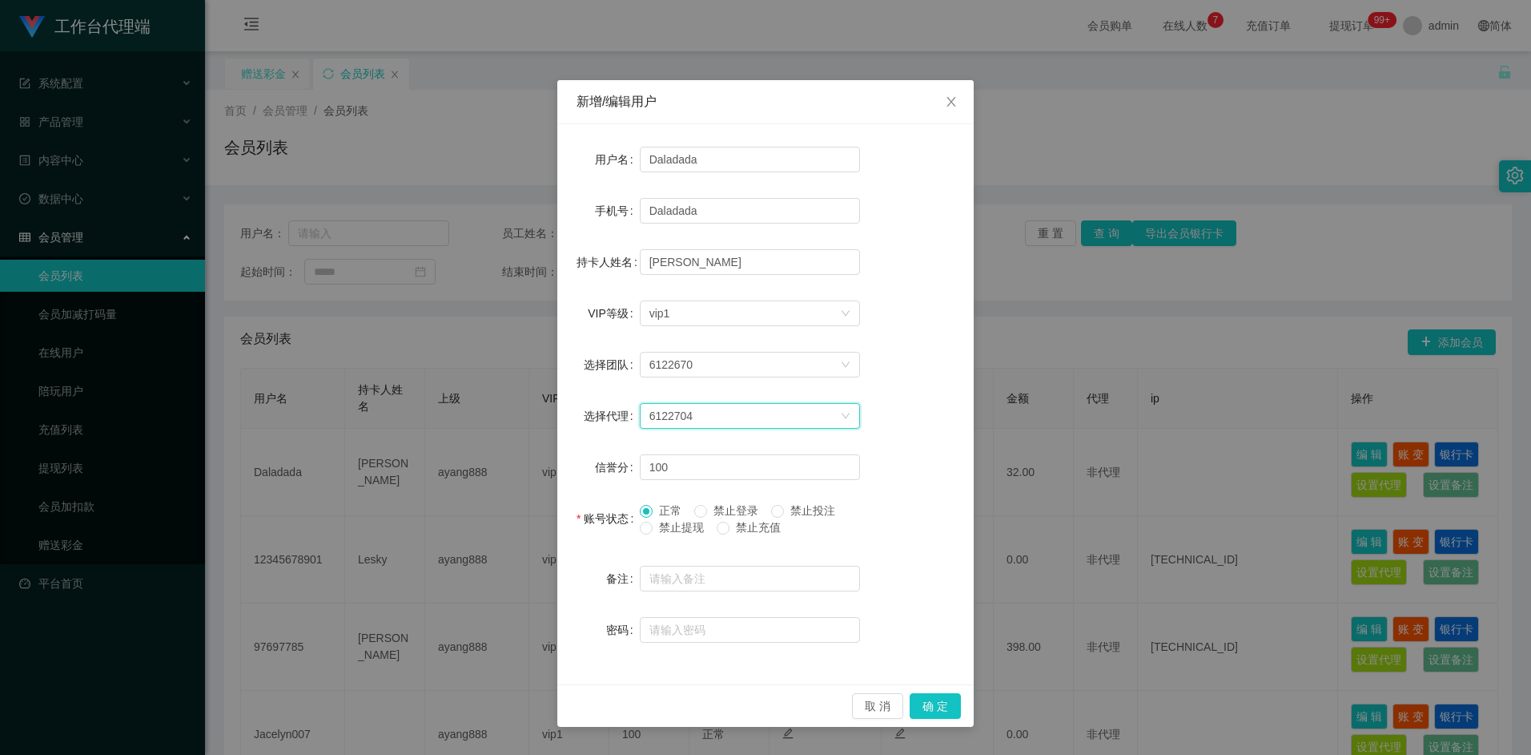
click at [847, 413] on icon "图标: down" at bounding box center [846, 416] width 10 height 10
click at [842, 364] on icon "图标: down" at bounding box center [846, 365] width 10 height 10
click at [841, 364] on icon "图标: down" at bounding box center [846, 365] width 10 height 10
click at [845, 322] on div "选择VIP等级 vip1" at bounding box center [750, 313] width 220 height 26
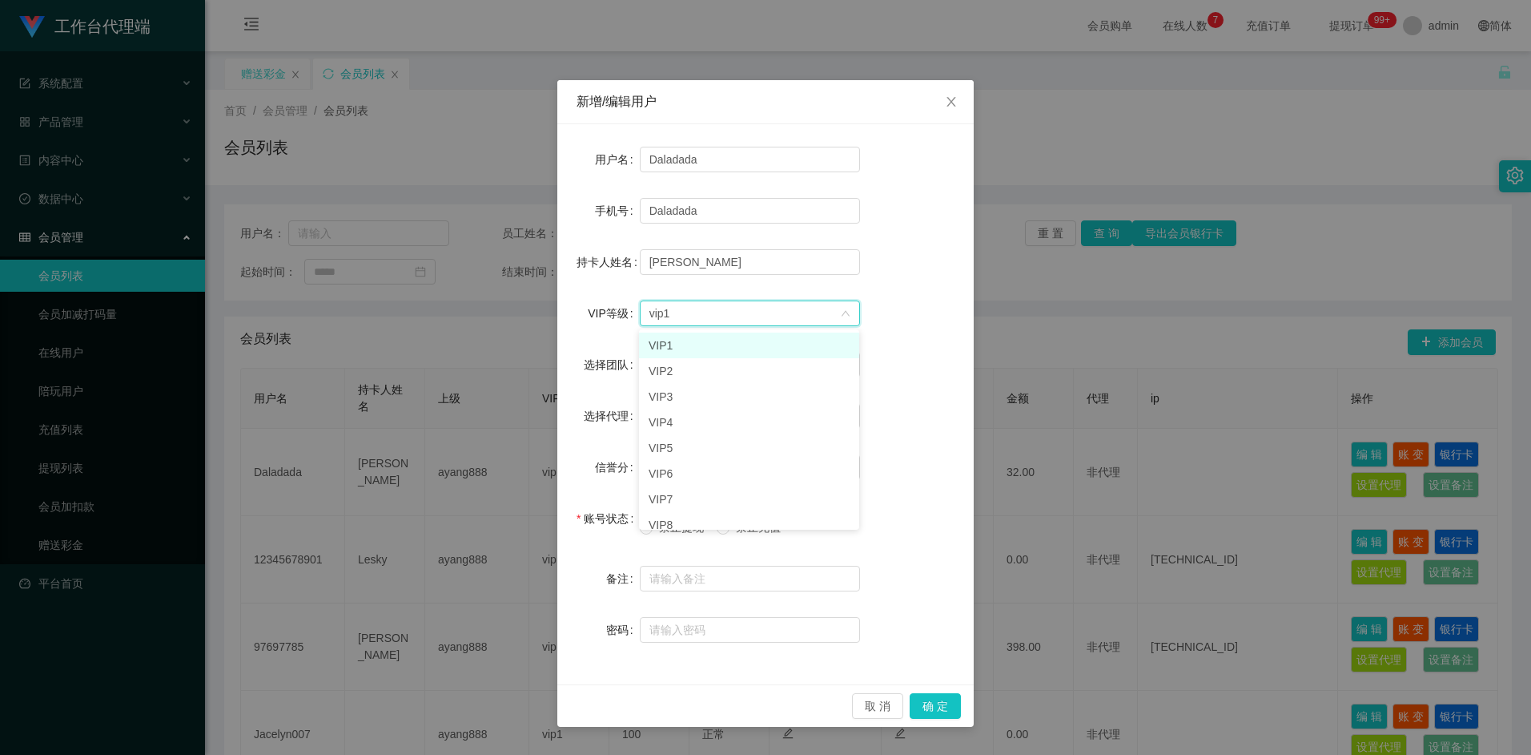
click at [845, 318] on icon "图标: down" at bounding box center [846, 313] width 10 height 11
click at [851, 366] on div "6122670" at bounding box center [750, 365] width 220 height 26
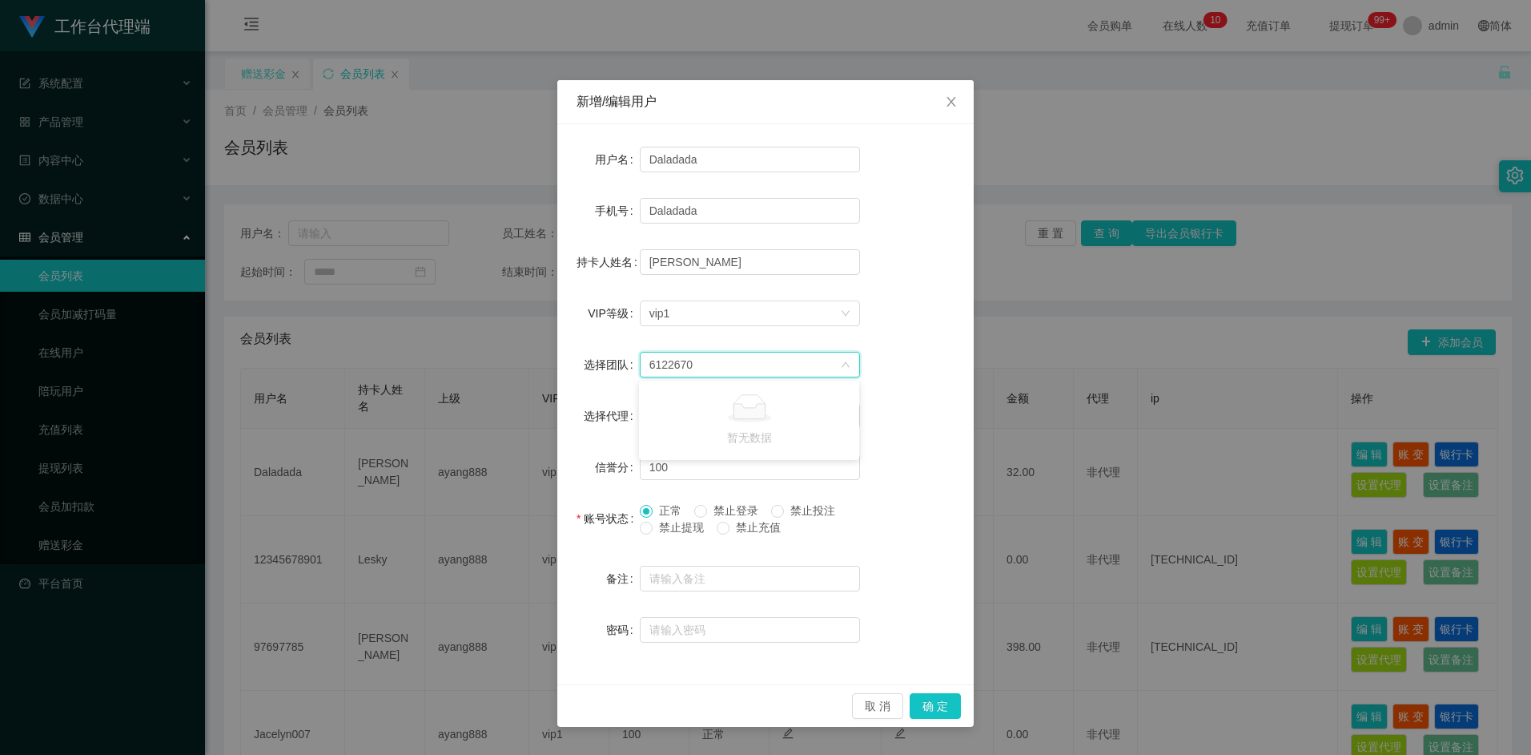
click at [851, 366] on div "6122670" at bounding box center [750, 365] width 220 height 26
click at [847, 424] on div "6122704" at bounding box center [750, 416] width 220 height 26
click at [847, 421] on div "6122704" at bounding box center [750, 416] width 220 height 26
click at [887, 385] on form "用户名 Daladada 手机号 Daladada 持卡人姓名 Clare wong VIP等级 选择VIP等级 vip1 选择团队 6122670 选择代理…" at bounding box center [766, 394] width 378 height 502
click at [953, 110] on span "Close" at bounding box center [951, 102] width 45 height 45
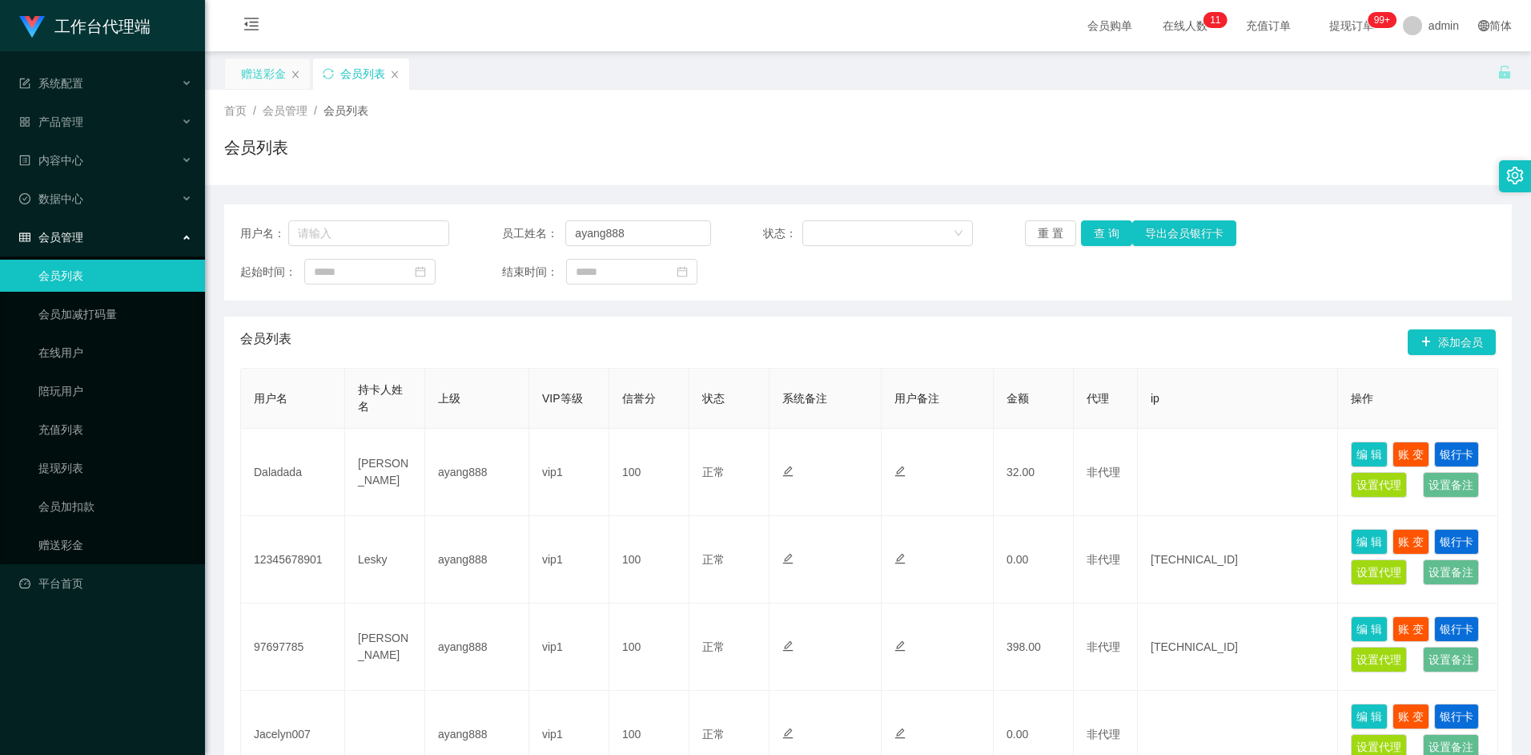
click at [963, 159] on div "会员列表" at bounding box center [868, 153] width 1288 height 37
click at [830, 134] on div "首页 / 会员管理 / 会员列表 / 会员列表" at bounding box center [868, 138] width 1288 height 70
drag, startPoint x: 679, startPoint y: 240, endPoint x: 539, endPoint y: 226, distance: 140.9
click at [524, 231] on div "员工姓名： ayang888" at bounding box center [606, 233] width 209 height 26
click at [557, 121] on div "首页 / 会员管理 / 会员列表 / 会员列表" at bounding box center [868, 138] width 1288 height 70
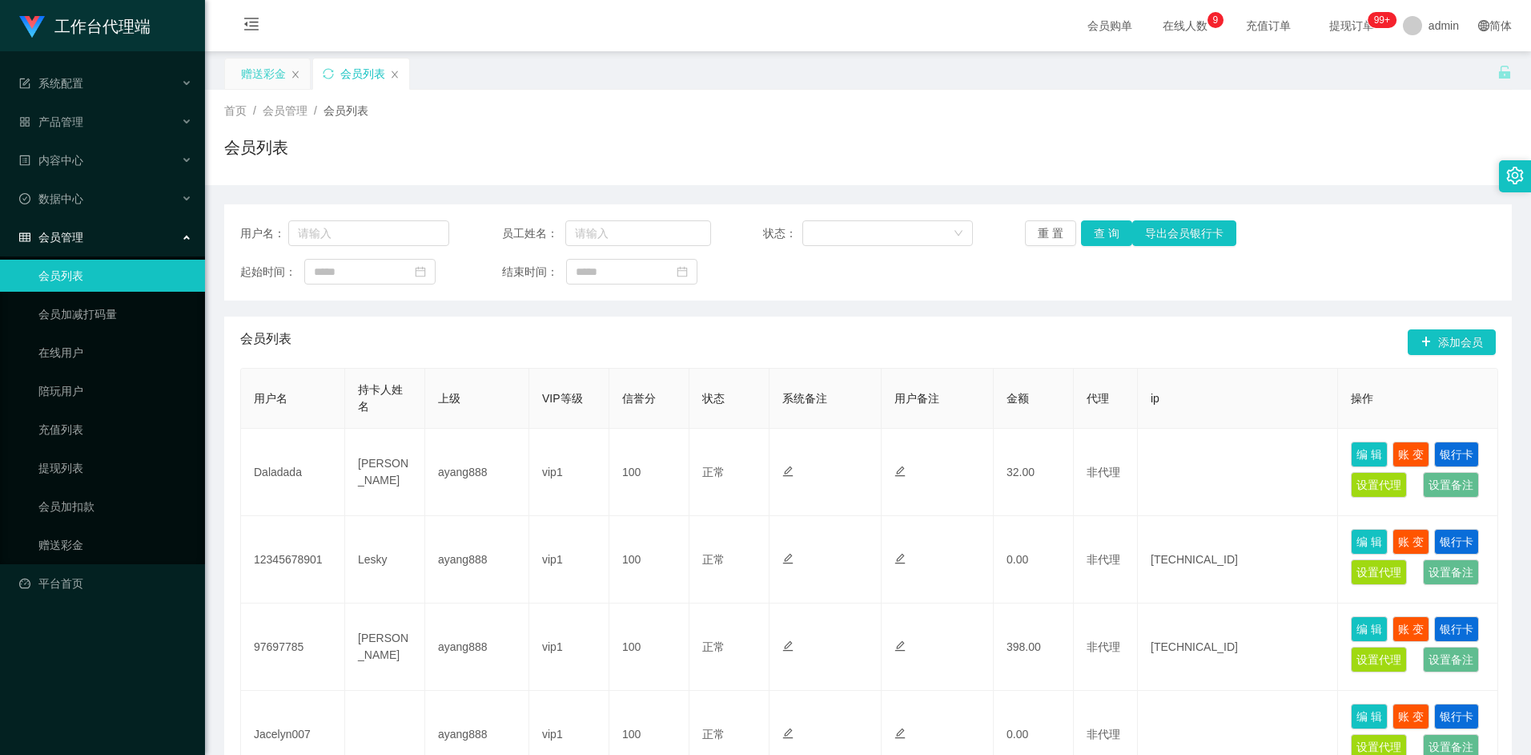
click at [242, 82] on div "赠送彩金" at bounding box center [263, 73] width 45 height 30
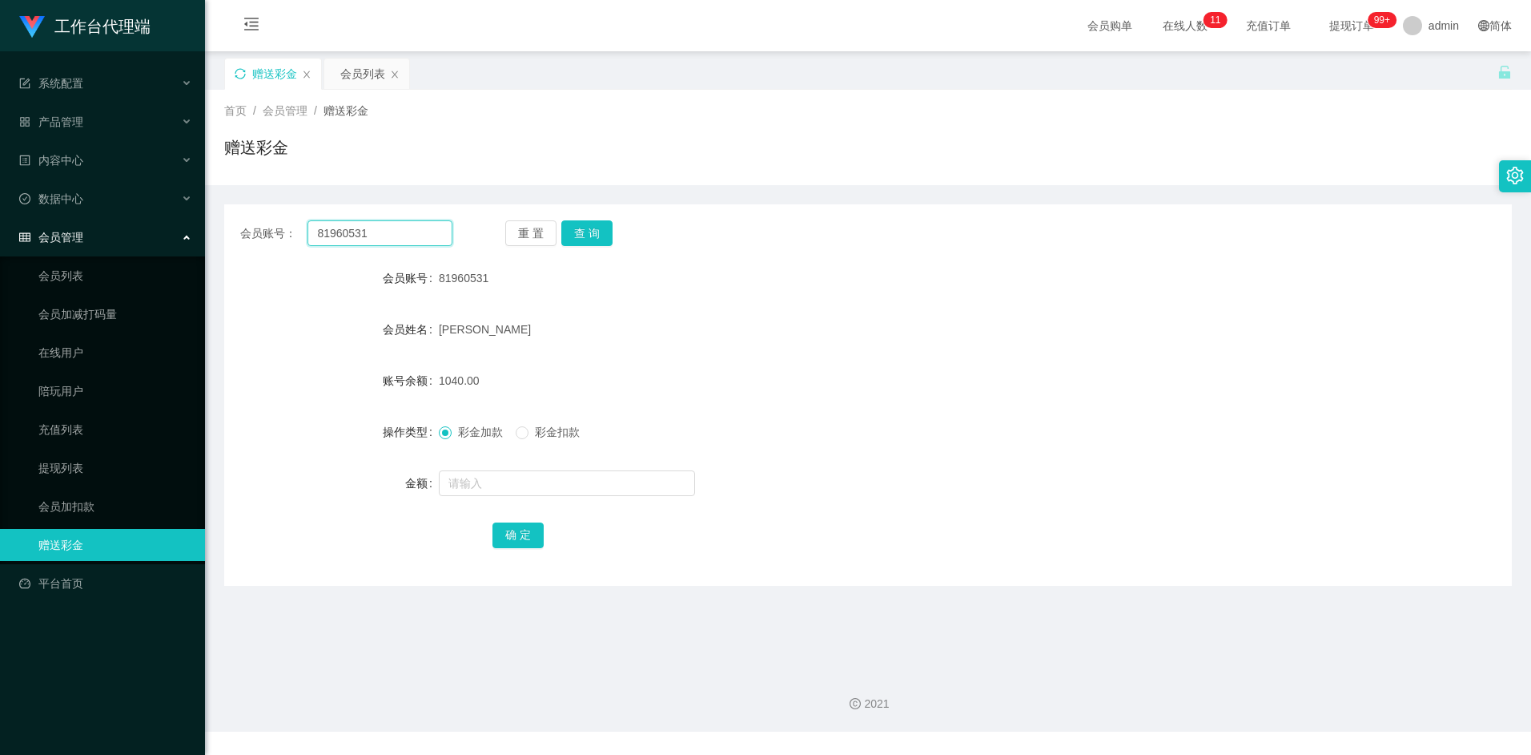
click at [401, 236] on input "81960531" at bounding box center [380, 233] width 144 height 26
click at [600, 238] on button "查 询" at bounding box center [586, 233] width 51 height 26
click at [512, 478] on input "text" at bounding box center [567, 483] width 256 height 26
type input "8"
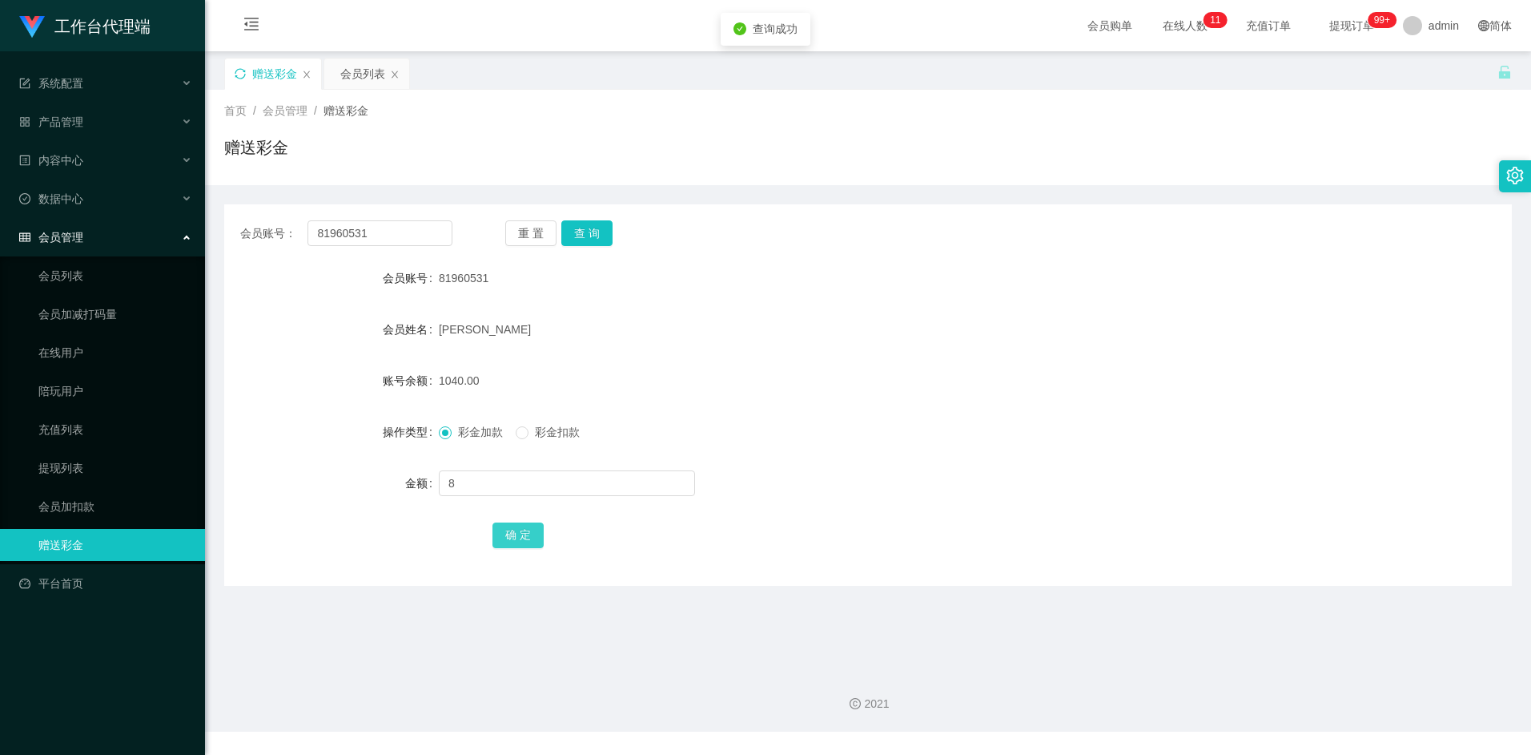
click at [517, 542] on button "确 定" at bounding box center [518, 535] width 51 height 26
click at [1116, 360] on form "会员账号 81960531 会员姓名 LIU CAN 账号余额 1048.00 操作类型 彩金加款 彩金扣款 金额 确 定" at bounding box center [868, 406] width 1288 height 288
click at [394, 230] on input "81960531" at bounding box center [380, 233] width 144 height 26
click at [617, 230] on div "重 置 查 询" at bounding box center [611, 233] width 212 height 26
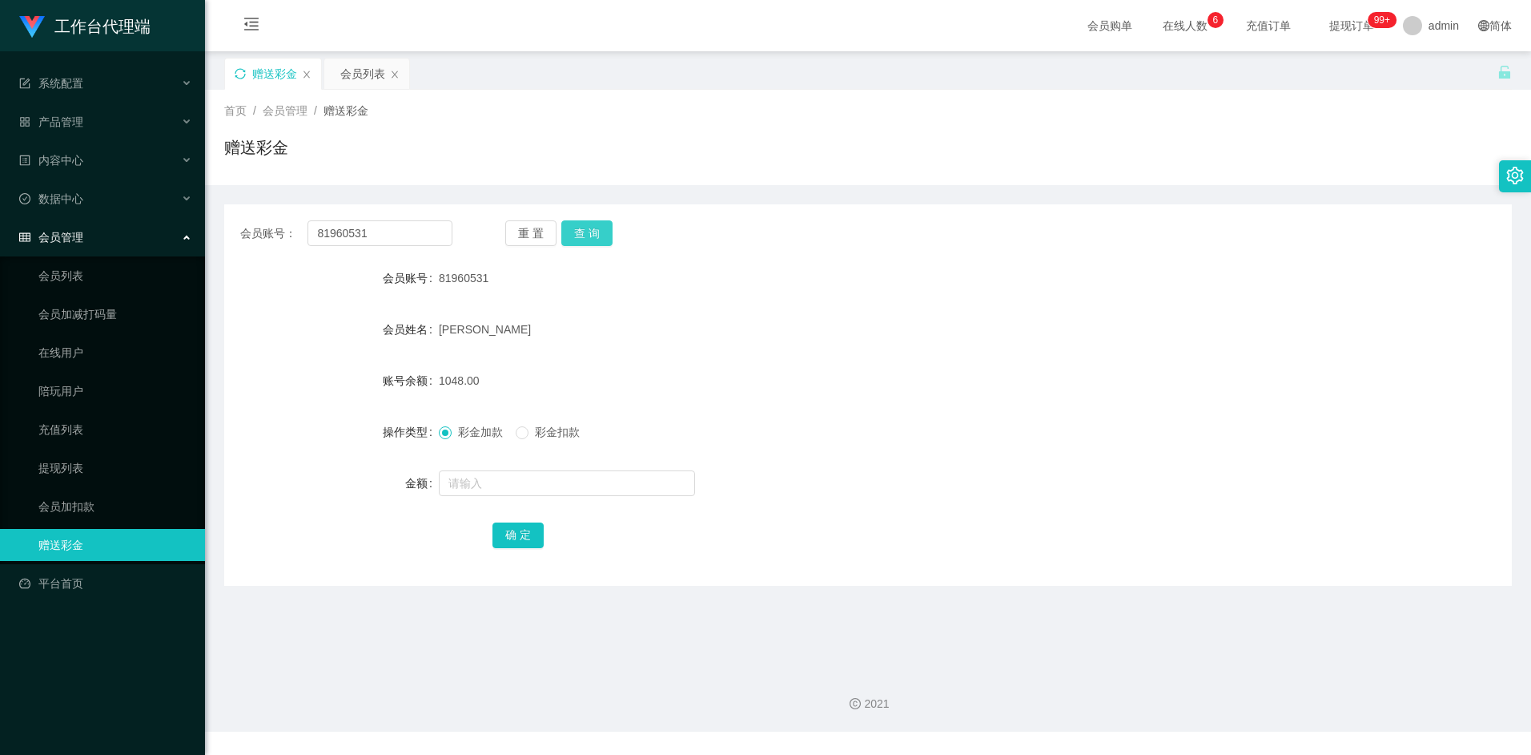
click at [591, 229] on button "查 询" at bounding box center [586, 233] width 51 height 26
click at [498, 482] on input "text" at bounding box center [567, 483] width 256 height 26
type input "8"
click at [515, 538] on button "确 定" at bounding box center [518, 535] width 51 height 26
click at [641, 339] on div "LIU CAN" at bounding box center [814, 329] width 751 height 32
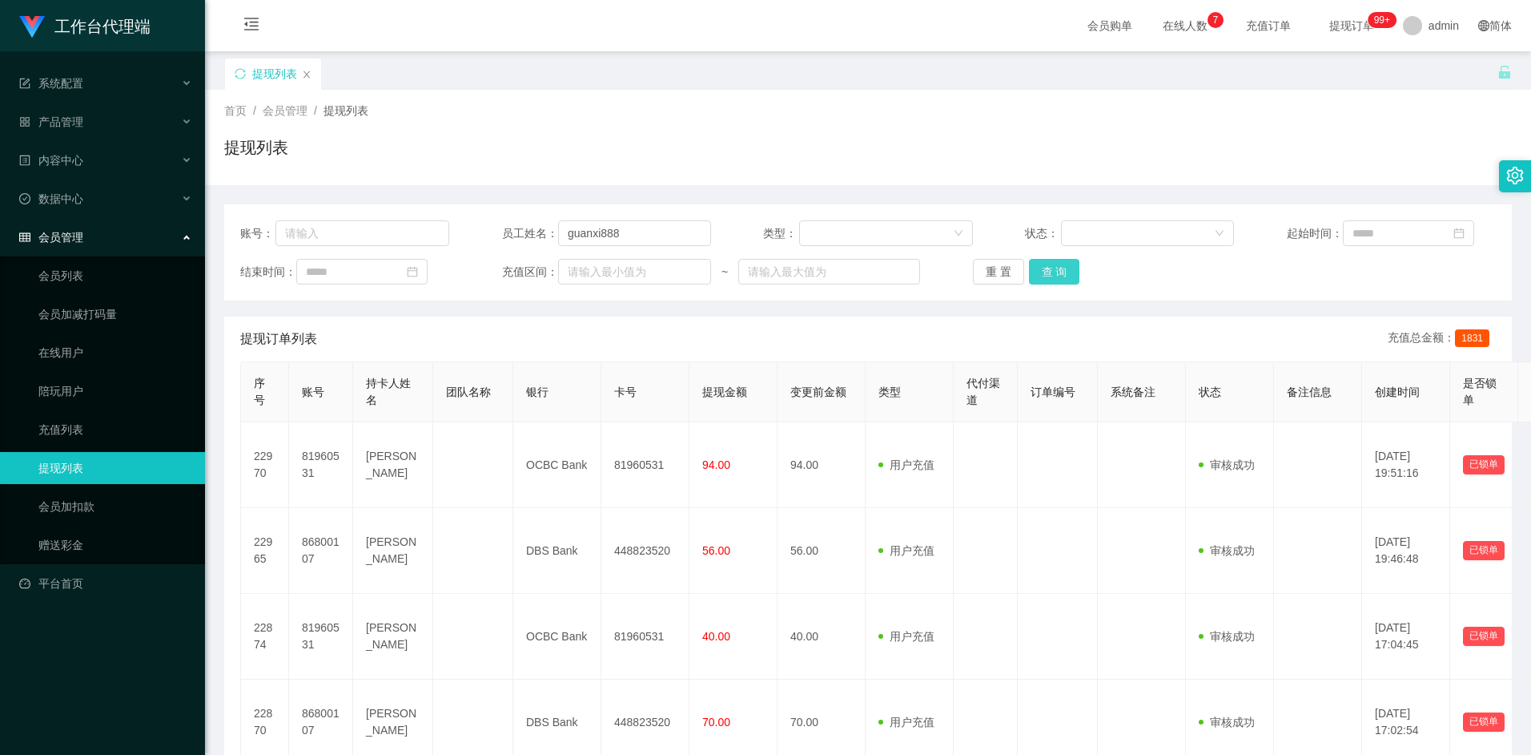
click at [1070, 272] on button "查 询" at bounding box center [1054, 272] width 51 height 26
drag, startPoint x: 621, startPoint y: 230, endPoint x: 536, endPoint y: 230, distance: 84.9
click at [536, 230] on div "员工姓名： guanxi888" at bounding box center [606, 233] width 209 height 26
click at [1067, 280] on button "查 询" at bounding box center [1054, 272] width 51 height 26
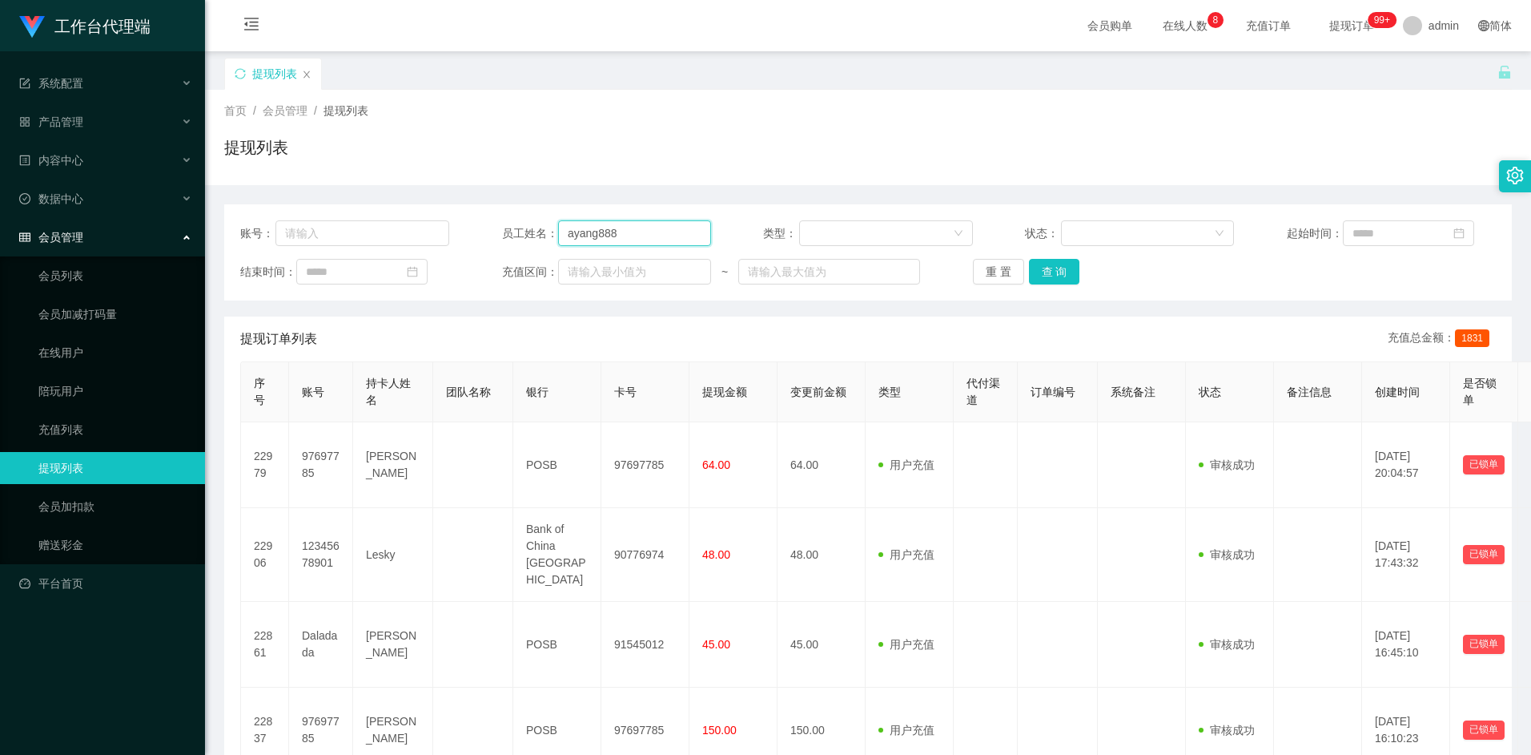
drag, startPoint x: 638, startPoint y: 237, endPoint x: 531, endPoint y: 236, distance: 107.3
click at [531, 236] on div "员工姓名： ayang888" at bounding box center [606, 233] width 209 height 26
type input "guanxi888"
click at [1067, 266] on button "查 询" at bounding box center [1054, 272] width 51 height 26
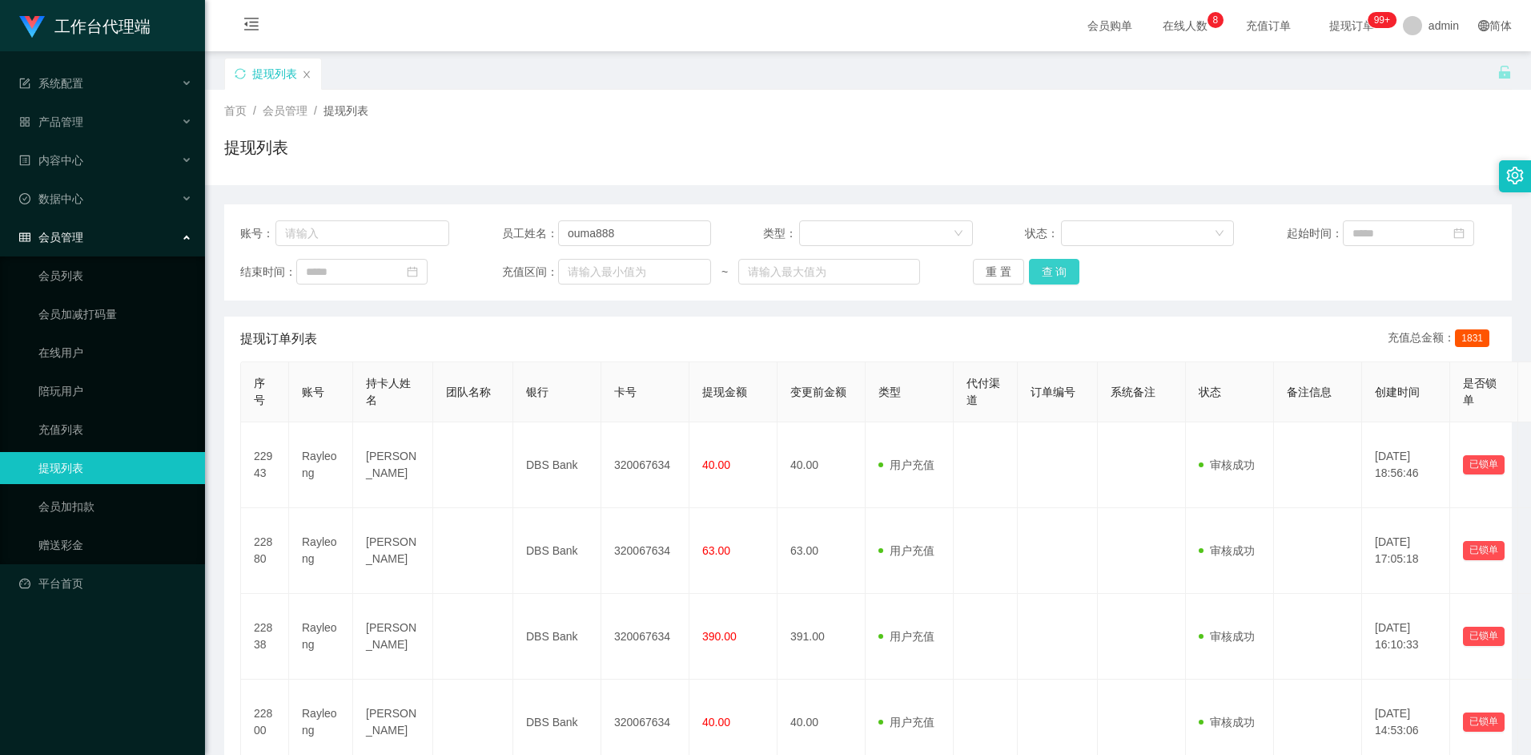
click at [1068, 265] on button "查 询" at bounding box center [1054, 272] width 51 height 26
